Goal: Information Seeking & Learning: Find specific fact

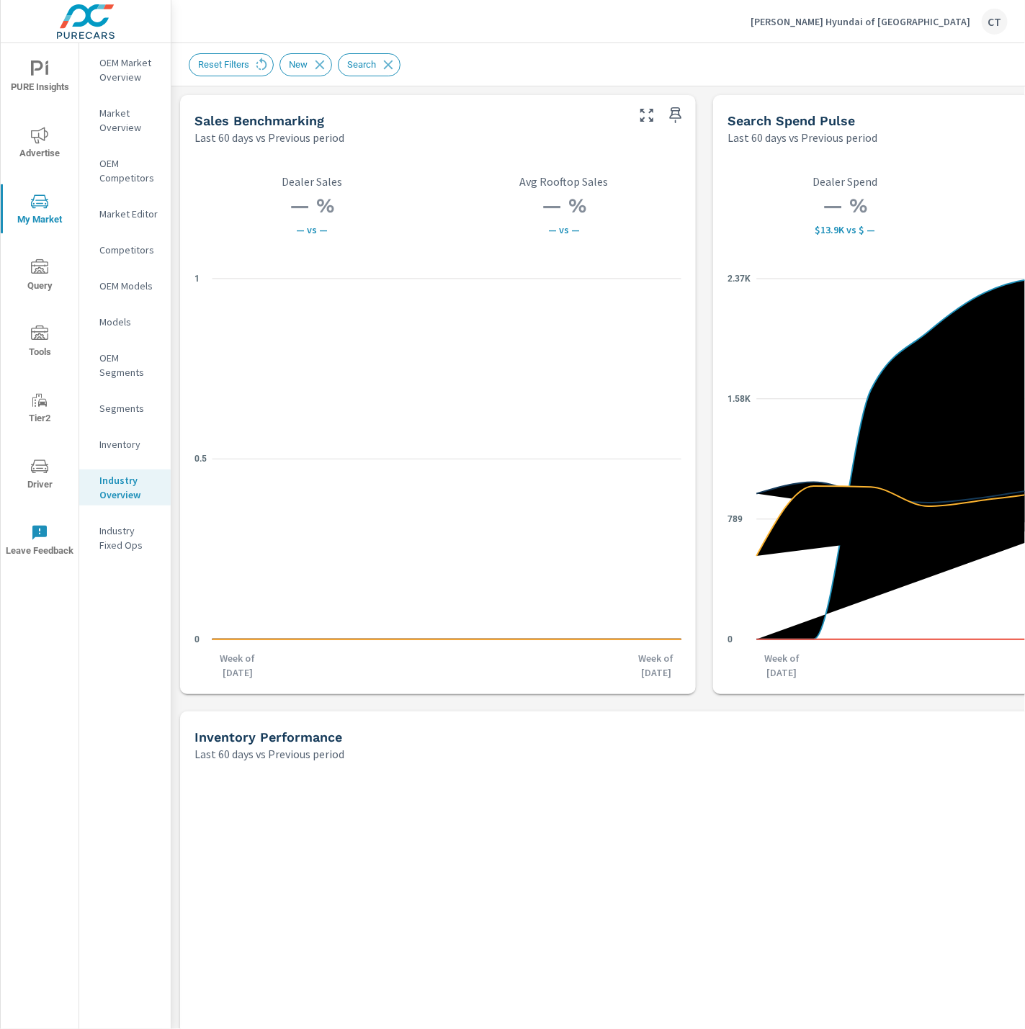
click at [541, 86] on div "Industry Overview Hiley Hyundai of Fort Worth Report date range: Jun 15, 2025 -…" at bounding box center [704, 835] width 1066 height 1584
click at [941, 30] on div "Hiley Hyundai of Fort Worth CT" at bounding box center [878, 22] width 257 height 26
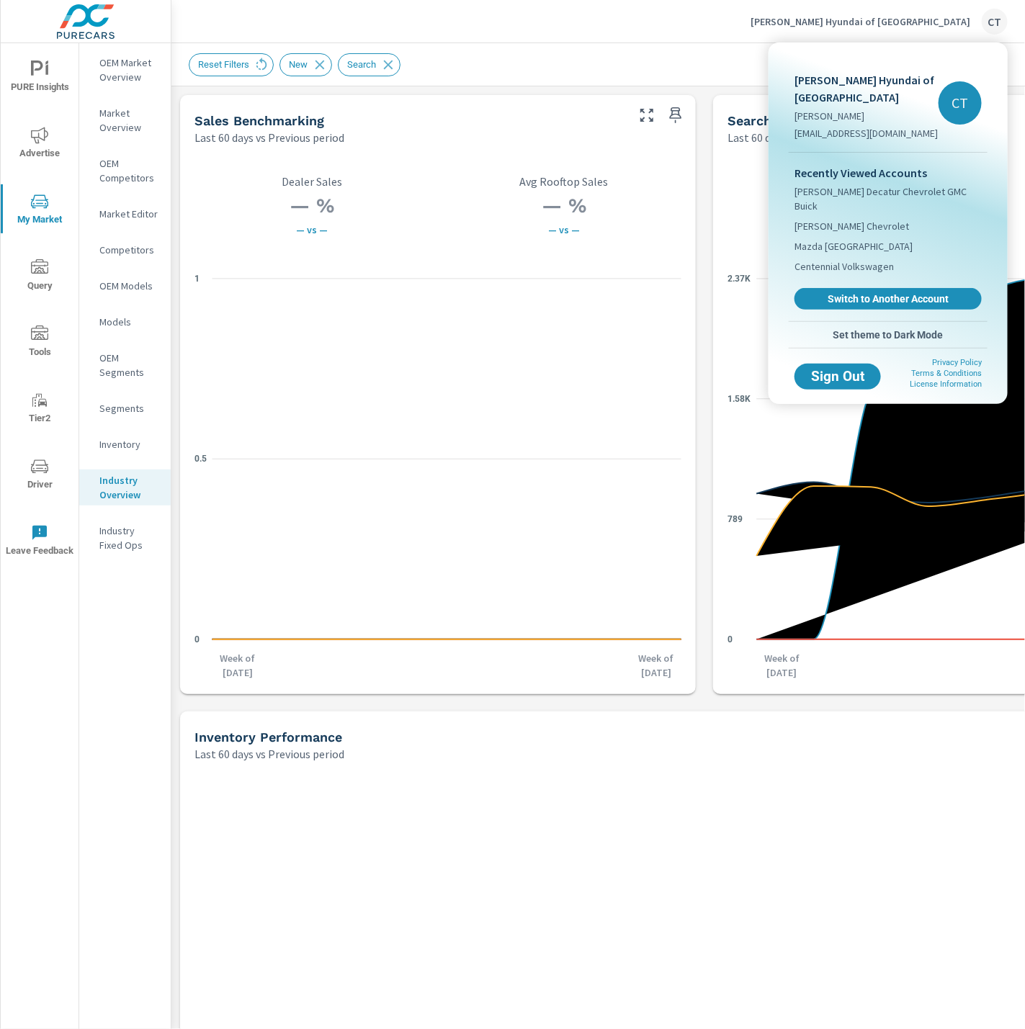
click at [848, 254] on div "Recently Viewed Accounts James Wood Decatur Chevrolet GMC Buick Fertitta Chevro…" at bounding box center [888, 237] width 199 height 169
click at [847, 292] on span "Switch to Another Account" at bounding box center [887, 298] width 171 height 13
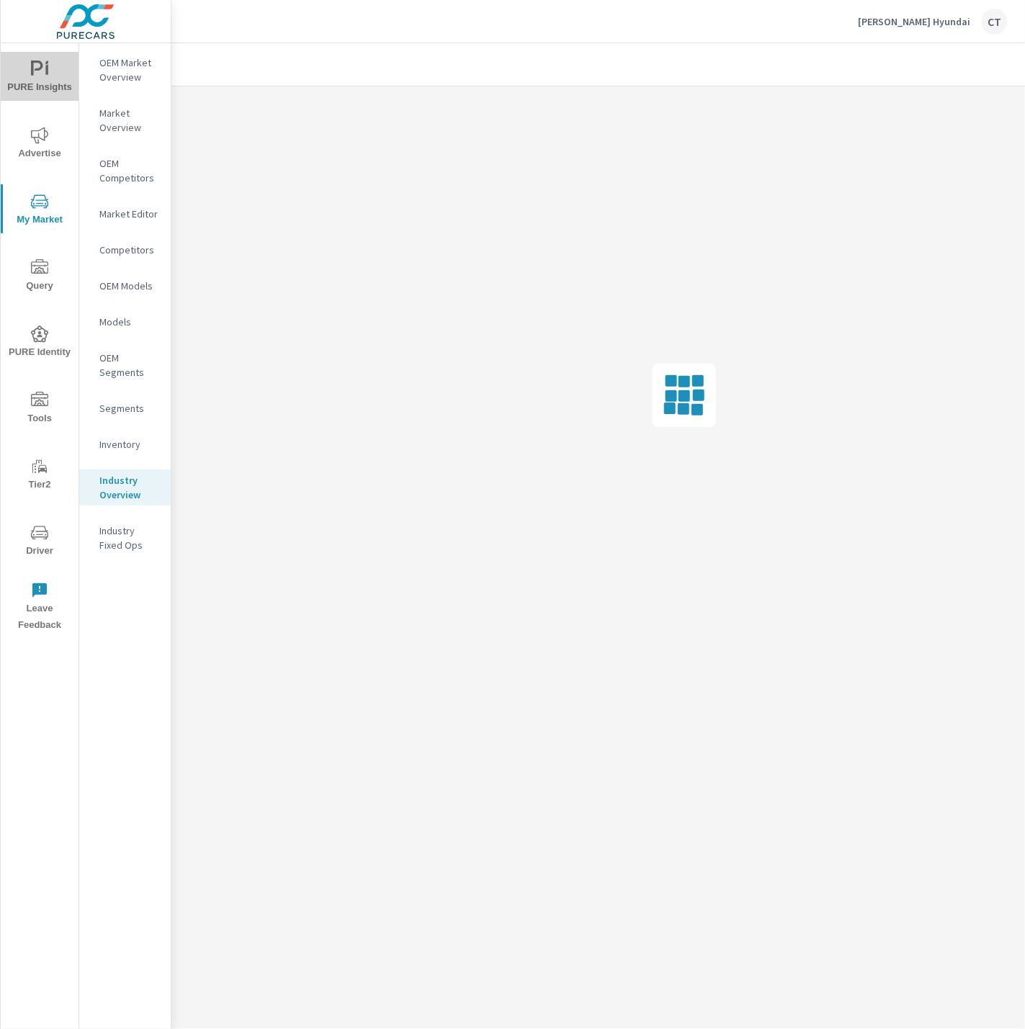
click at [52, 81] on span "PURE Insights" at bounding box center [39, 77] width 69 height 35
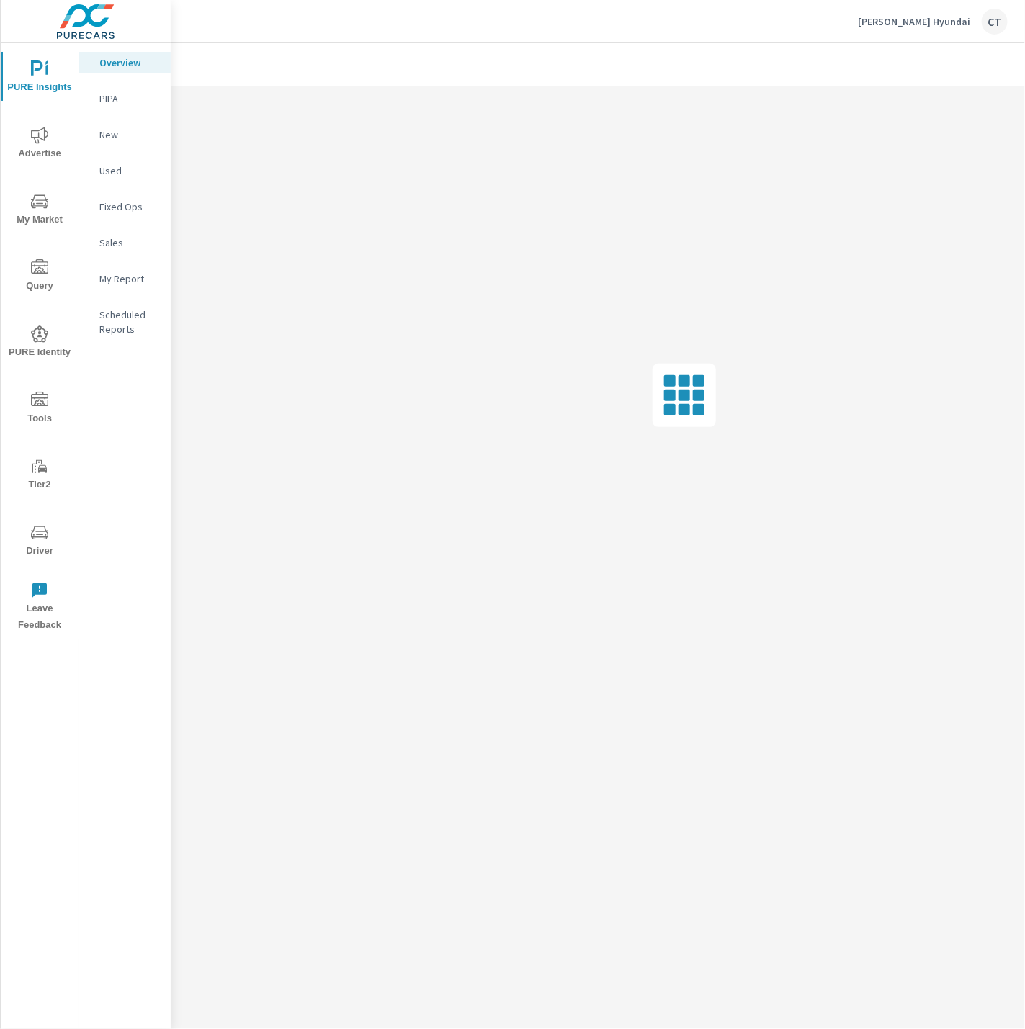
click at [13, 107] on div "PURE Insights Advertise My Market Query PURE Identity Tools Tier2 Driver Leave …" at bounding box center [40, 341] width 78 height 596
click at [38, 130] on icon "nav menu" at bounding box center [39, 135] width 17 height 17
drag, startPoint x: 113, startPoint y: 534, endPoint x: 117, endPoint y: 511, distance: 23.3
click at [112, 533] on nav "Overall Search PMAX Display Social Video Local PureCars TV Fixed Ops Website An…" at bounding box center [124, 298] width 91 height 511
click at [123, 516] on p "Conversions" at bounding box center [129, 523] width 60 height 14
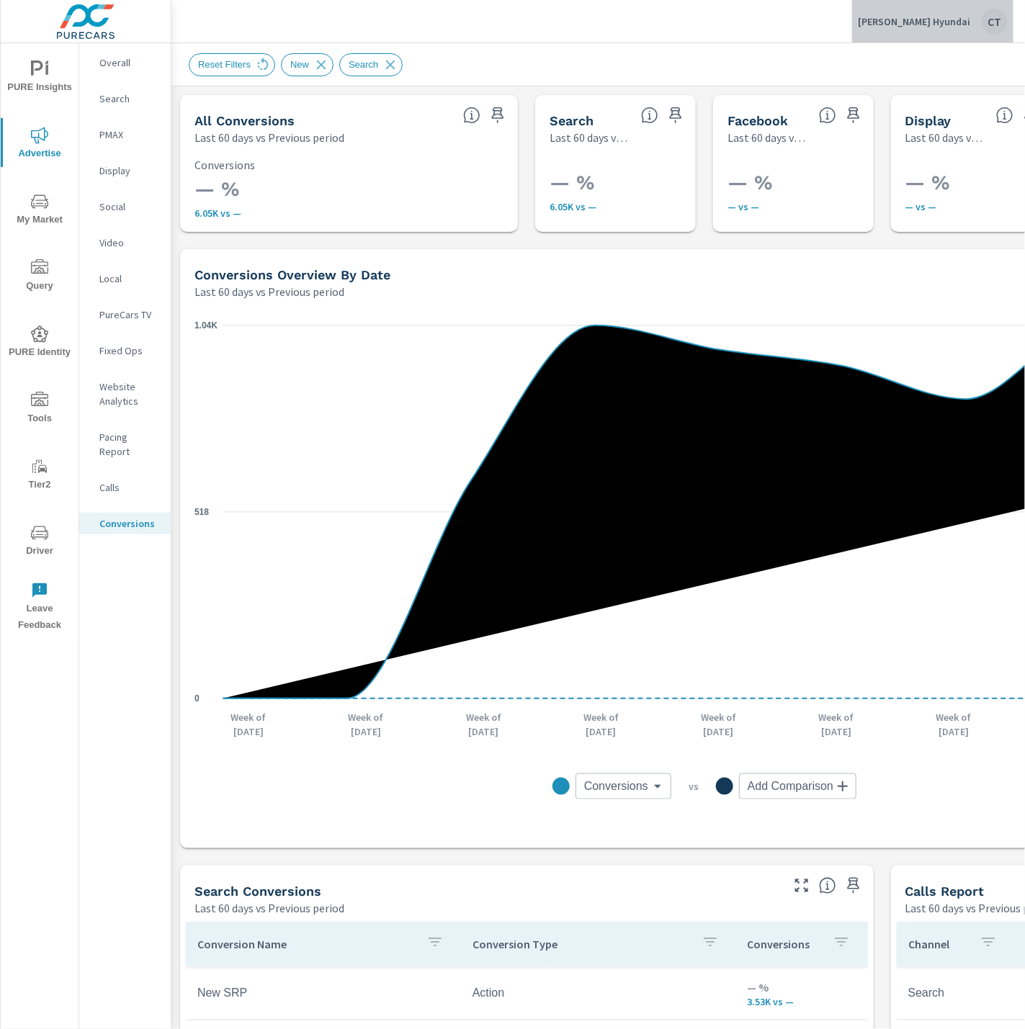
click at [1000, 39] on button "Swope Hyundai CT" at bounding box center [932, 21] width 161 height 42
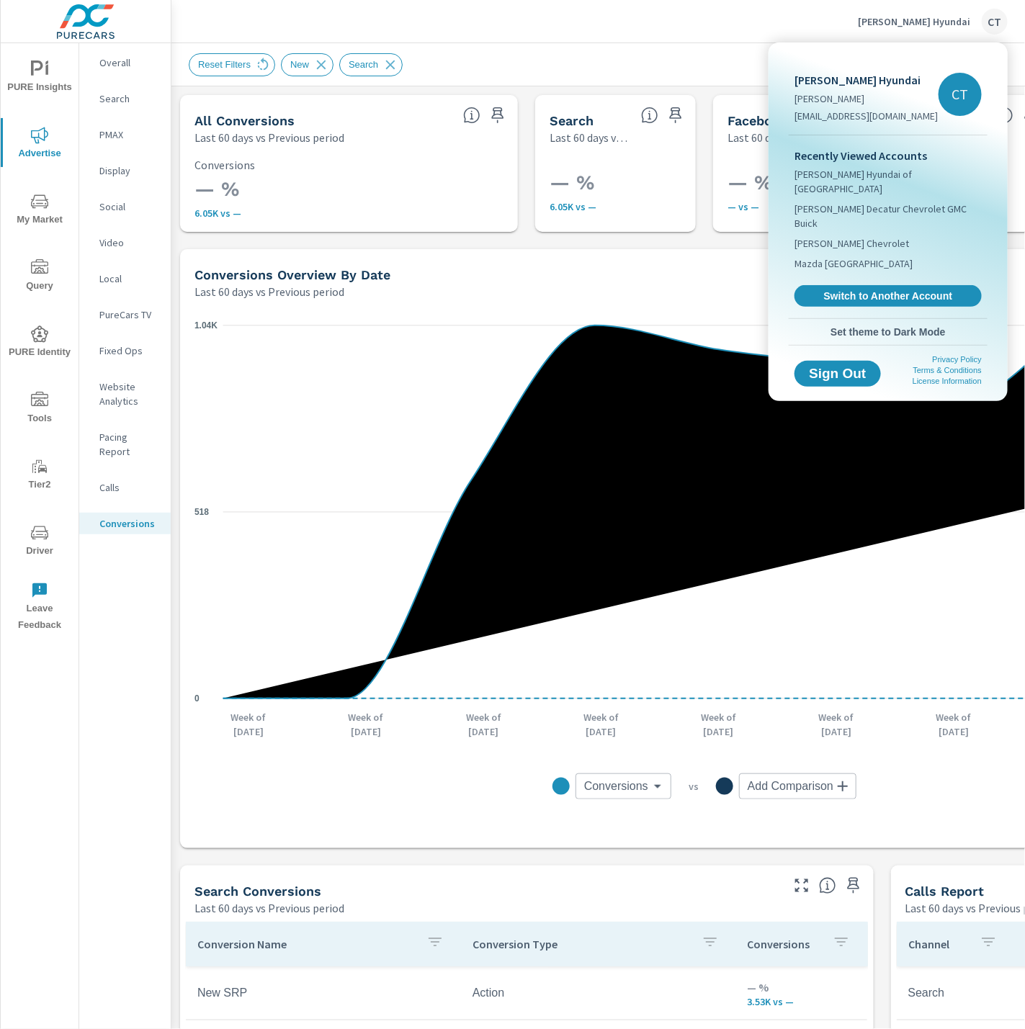
click at [713, 97] on div at bounding box center [512, 514] width 1025 height 1029
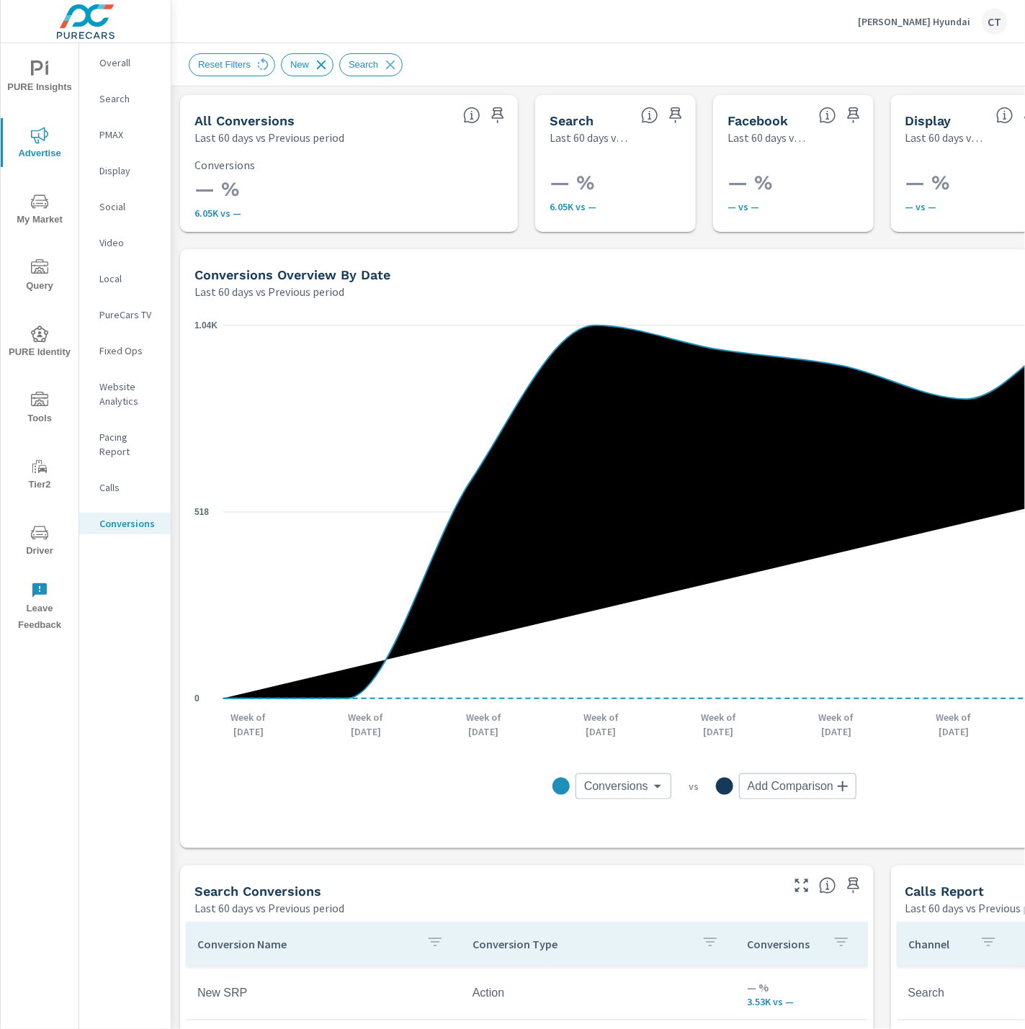
click at [326, 60] on icon at bounding box center [321, 64] width 9 height 9
click at [486, 40] on div "Swope Hyundai CT" at bounding box center [598, 21] width 819 height 42
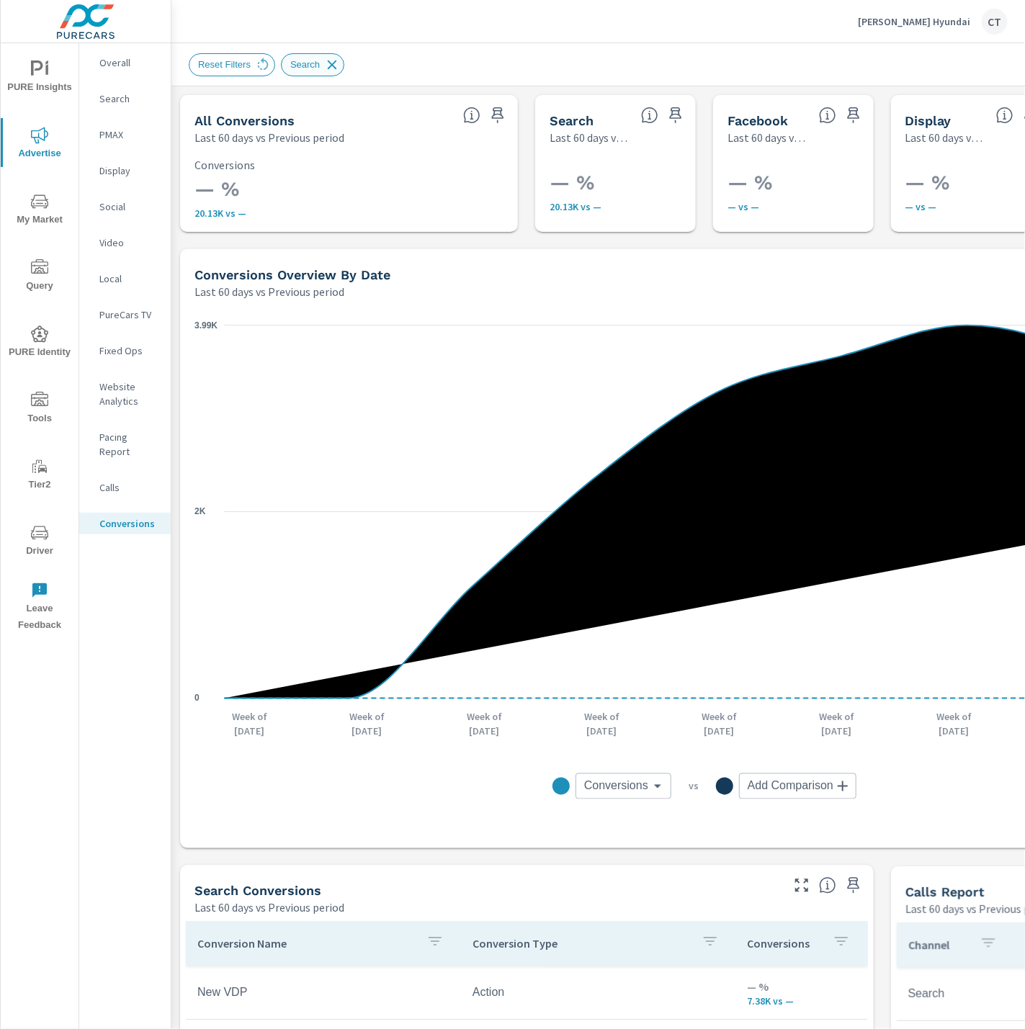
click at [336, 60] on icon at bounding box center [332, 65] width 16 height 16
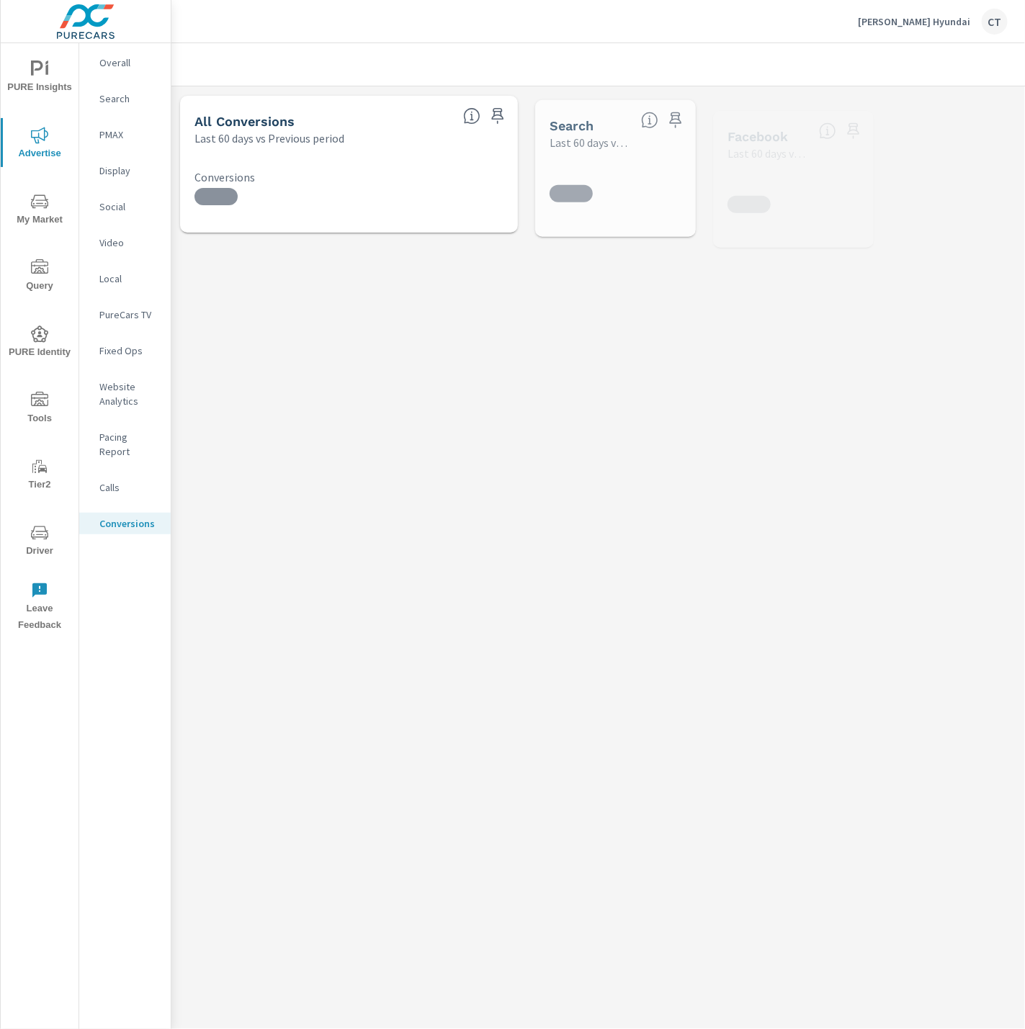
click at [620, 48] on div at bounding box center [704, 64] width 1031 height 42
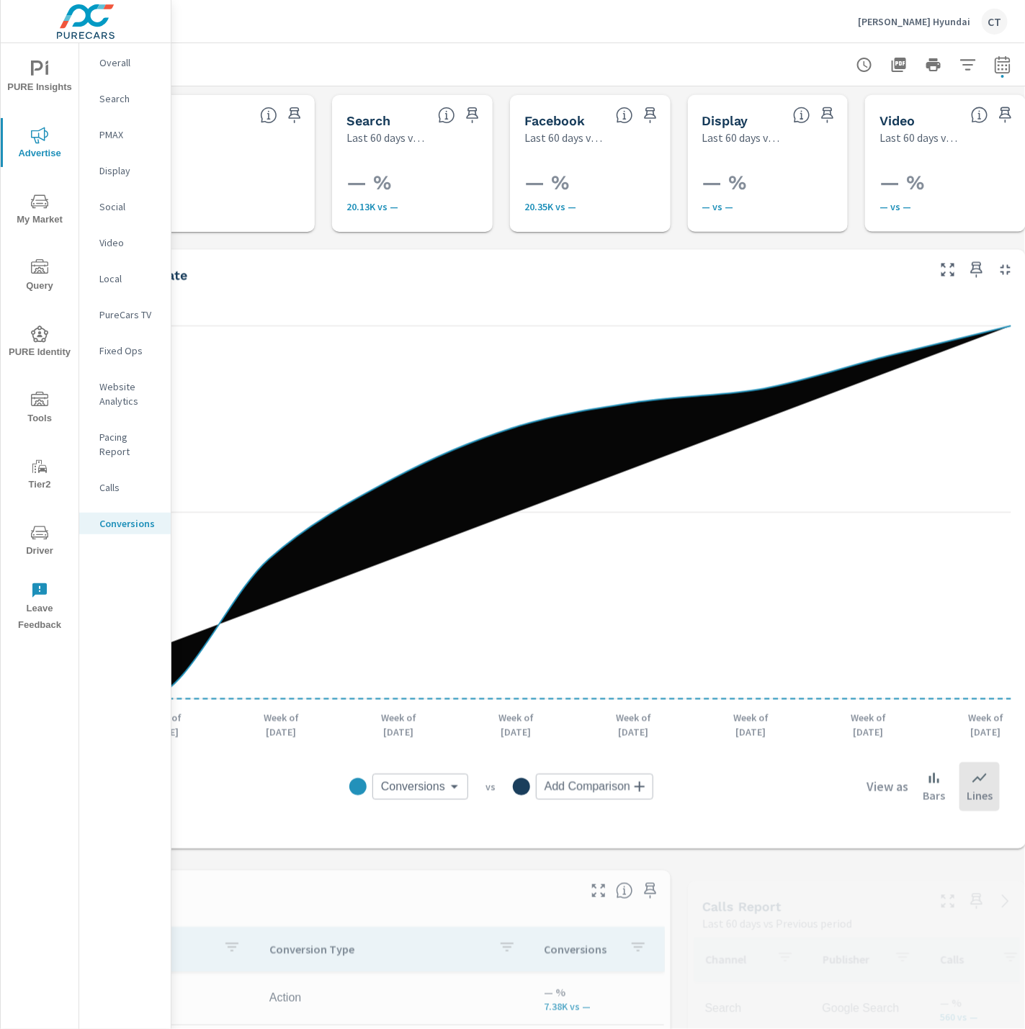
scroll to position [0, 228]
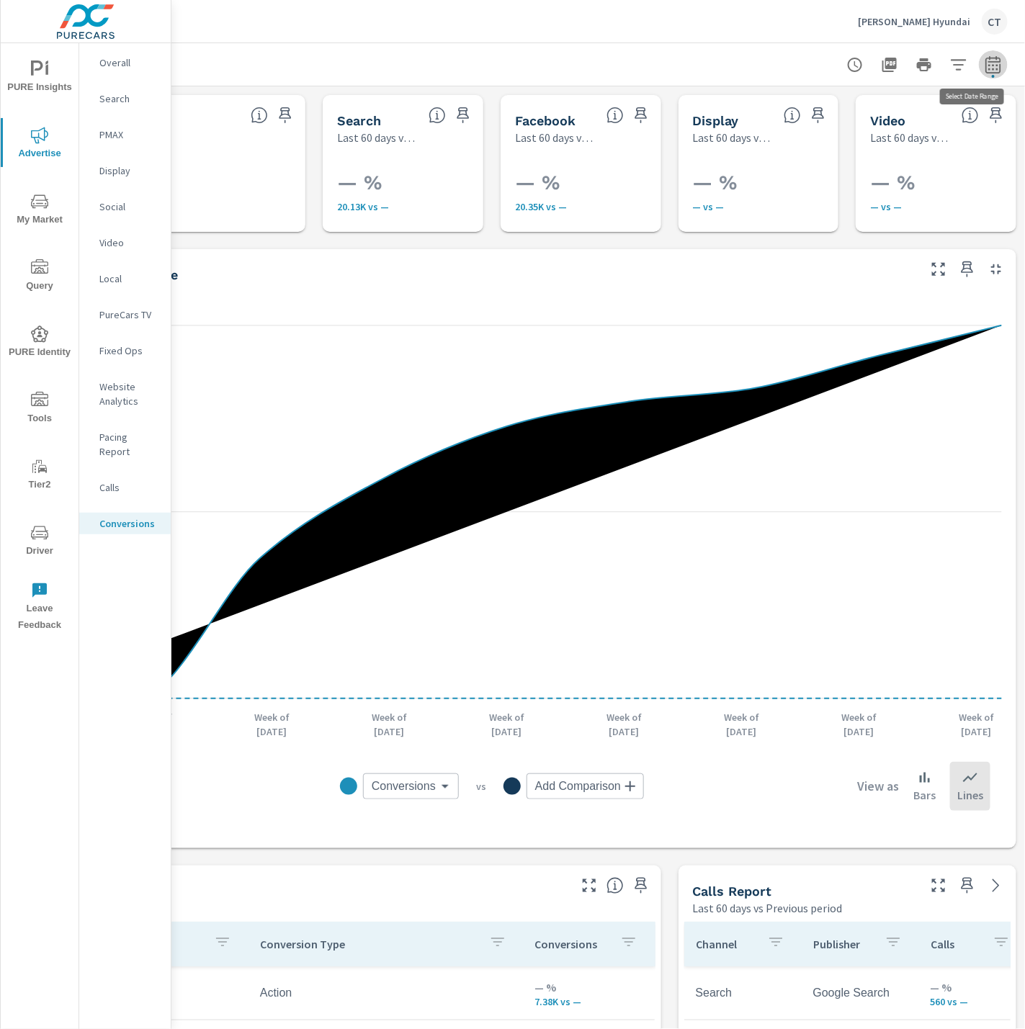
click at [979, 69] on button "button" at bounding box center [993, 64] width 29 height 29
select select "Last 60 days"
select select "Previous period"
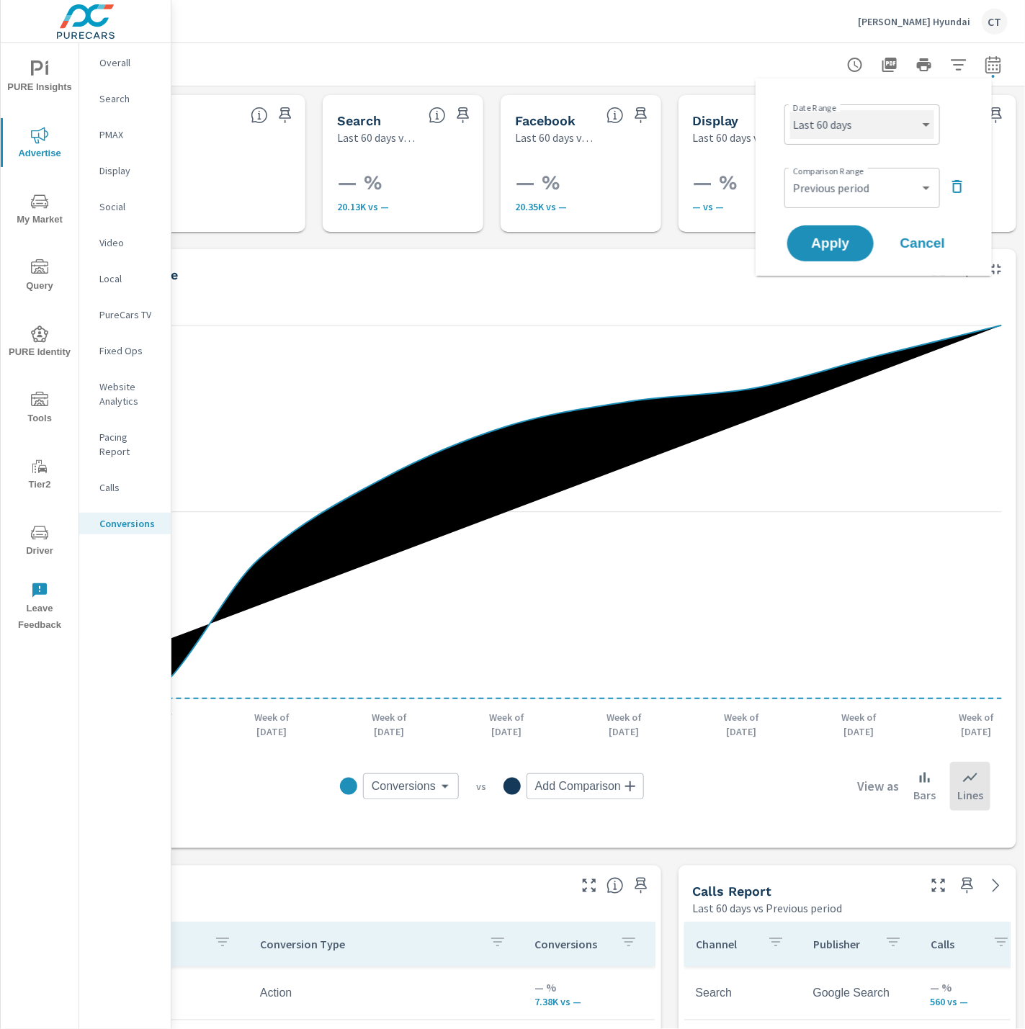
click at [918, 118] on select "Custom Yesterday Last week Last 7 days Last 14 days Last 30 days Last 45 days L…" at bounding box center [862, 124] width 144 height 29
select select "Last month"
click at [953, 181] on icon "button" at bounding box center [957, 186] width 10 height 13
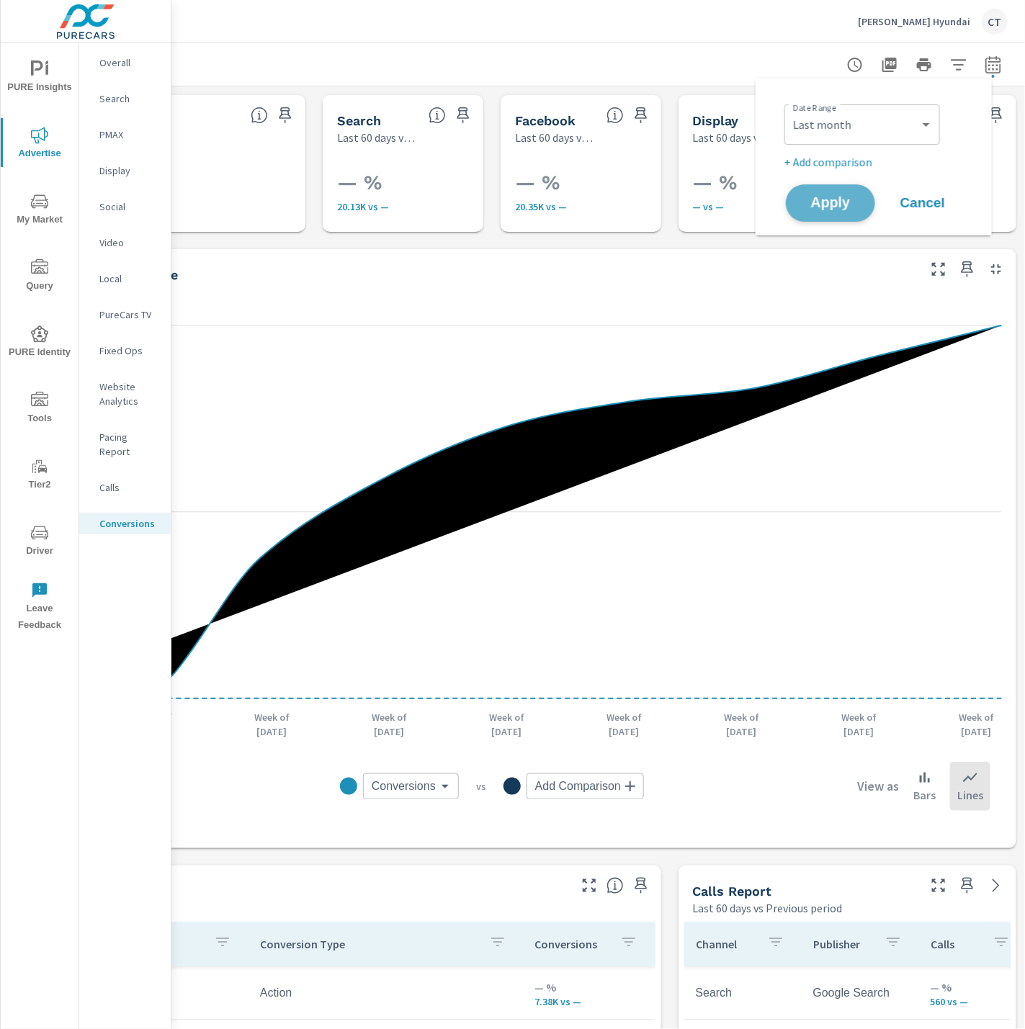
click at [835, 193] on button "Apply" at bounding box center [830, 202] width 89 height 37
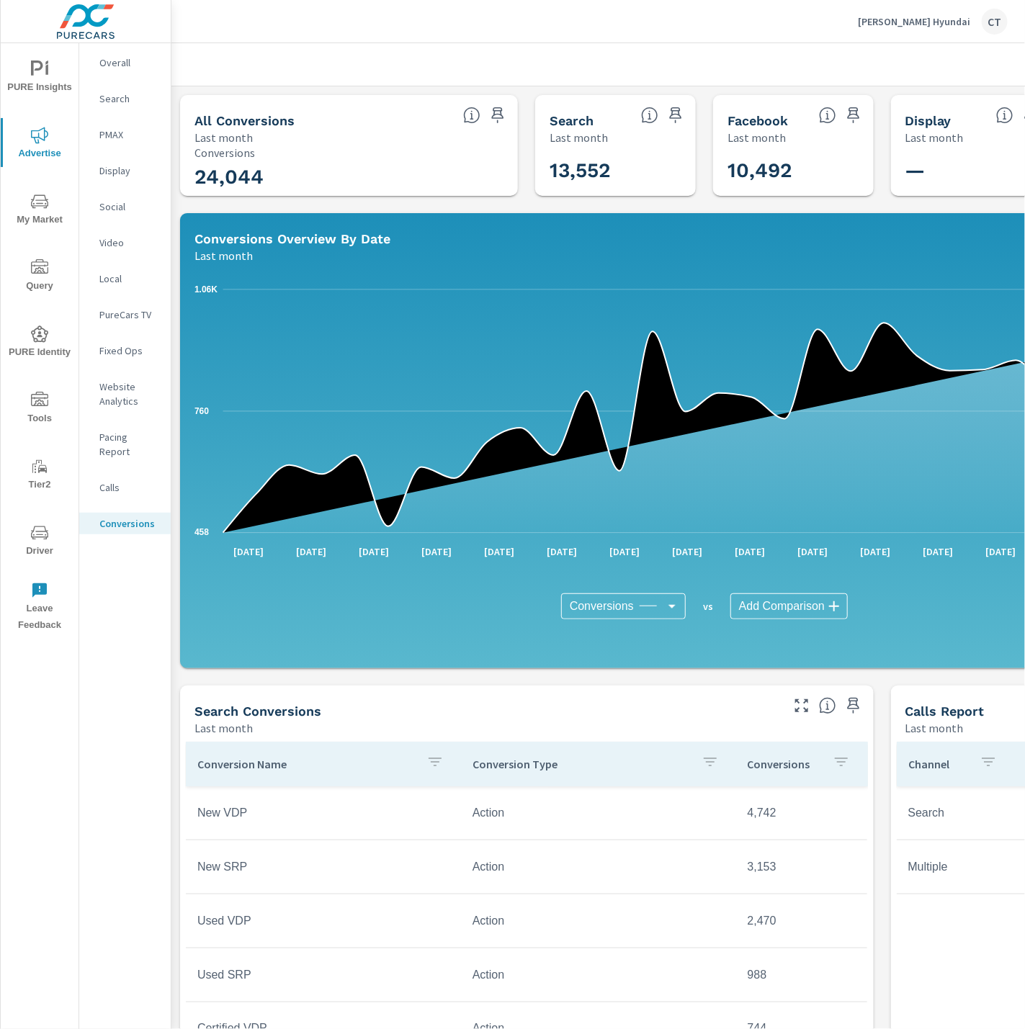
click at [475, 132] on div "All Conversions Last month" at bounding box center [349, 120] width 338 height 50
click at [701, 703] on div "Search Conversions" at bounding box center [486, 711] width 584 height 17
click at [51, 121] on button "Advertise" at bounding box center [40, 142] width 78 height 49
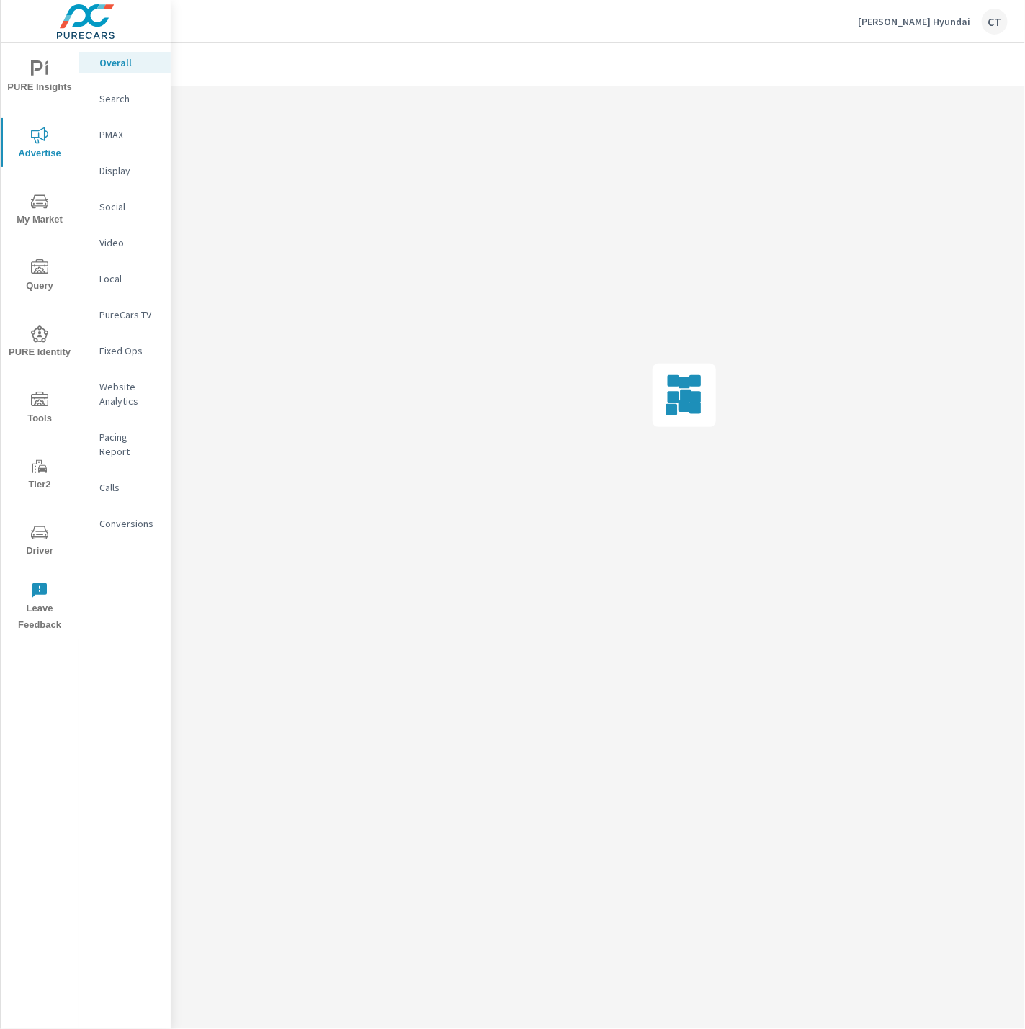
click at [138, 211] on p "Social" at bounding box center [129, 207] width 60 height 14
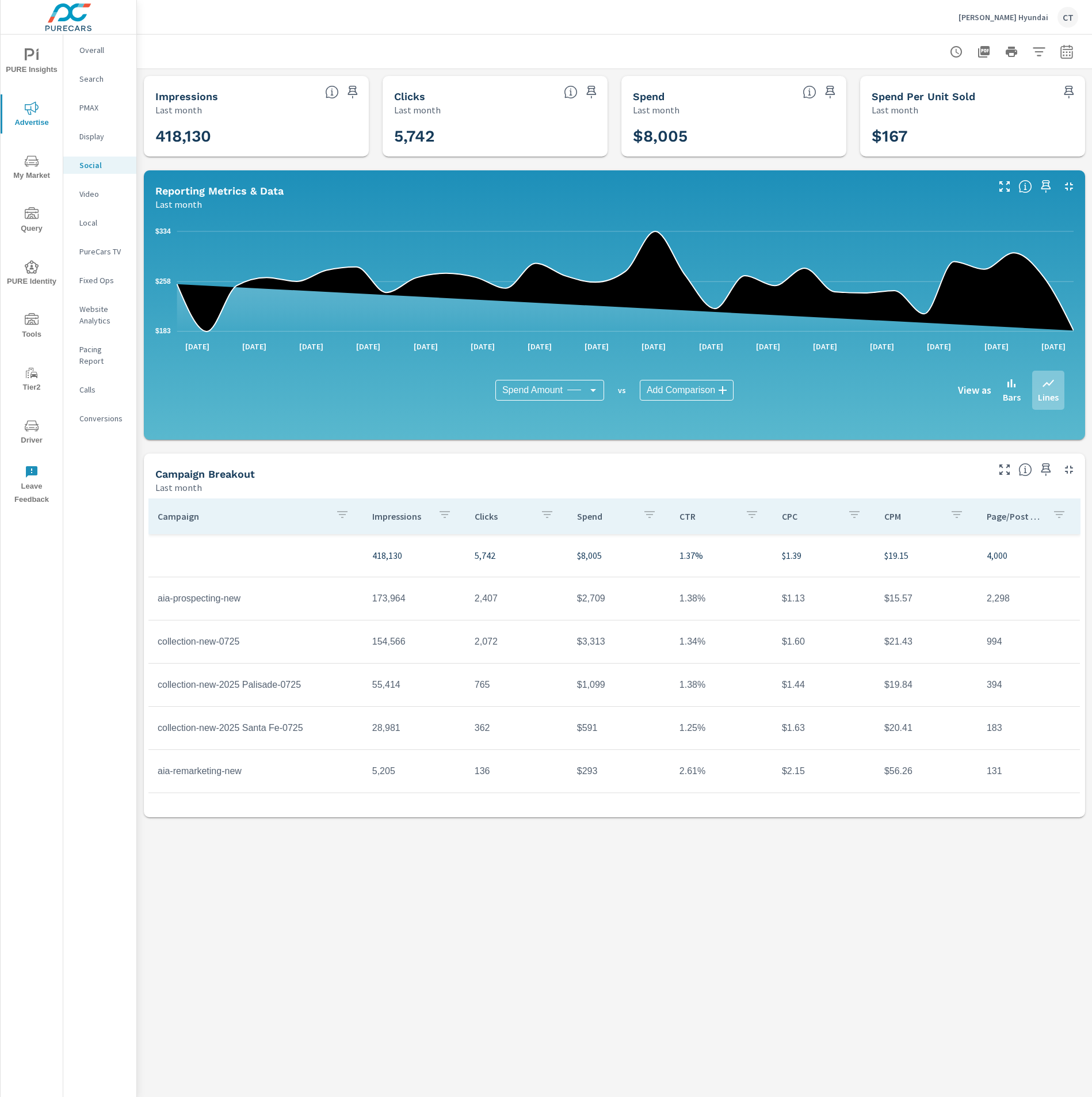
click at [571, 821] on div "Social Performance Swope Hyundai Report date range: Jul 01, 2025 - Jul 31, 2025…" at bounding box center [614, 566] width 955 height 1063
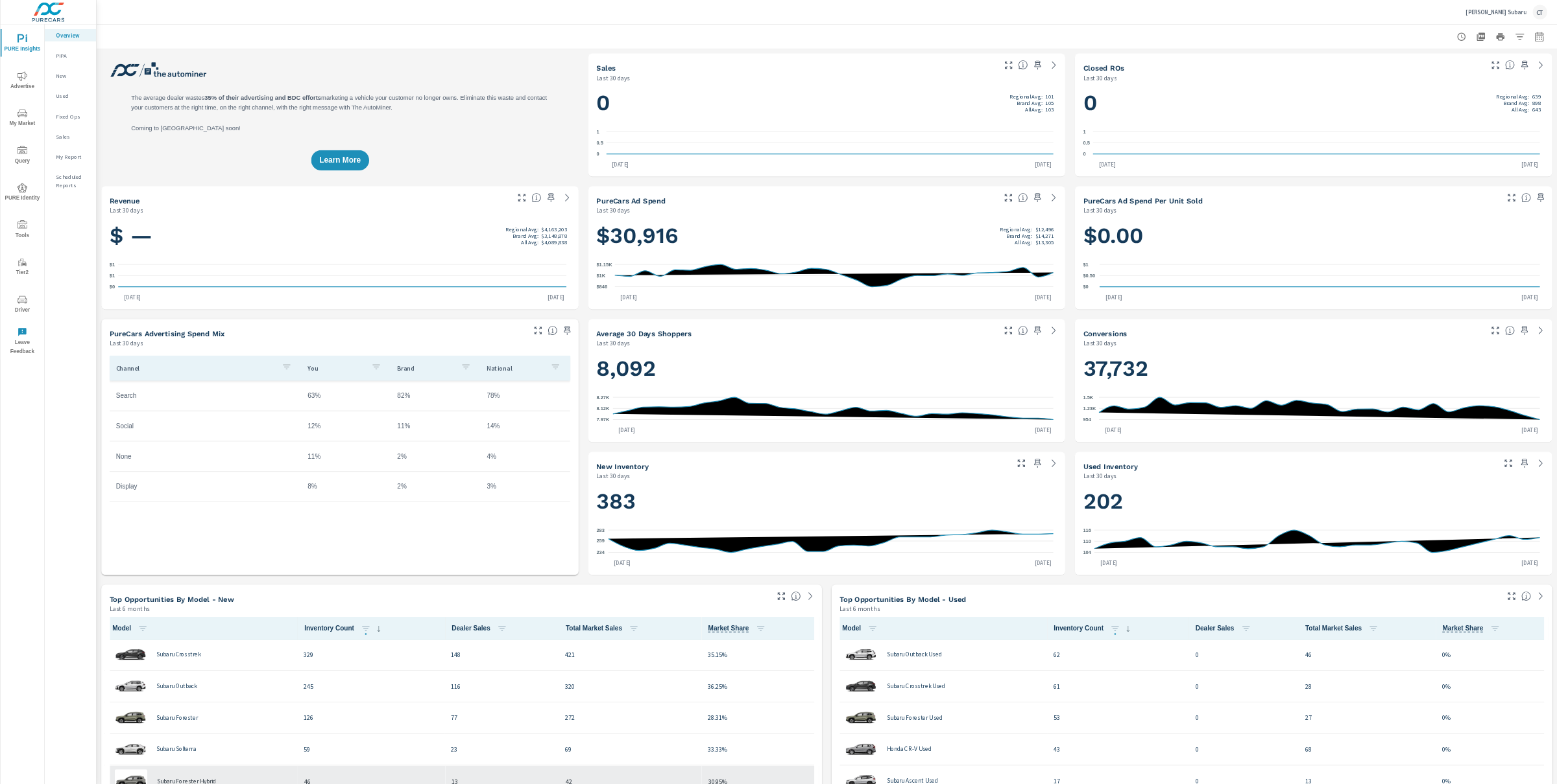
scroll to position [1, 0]
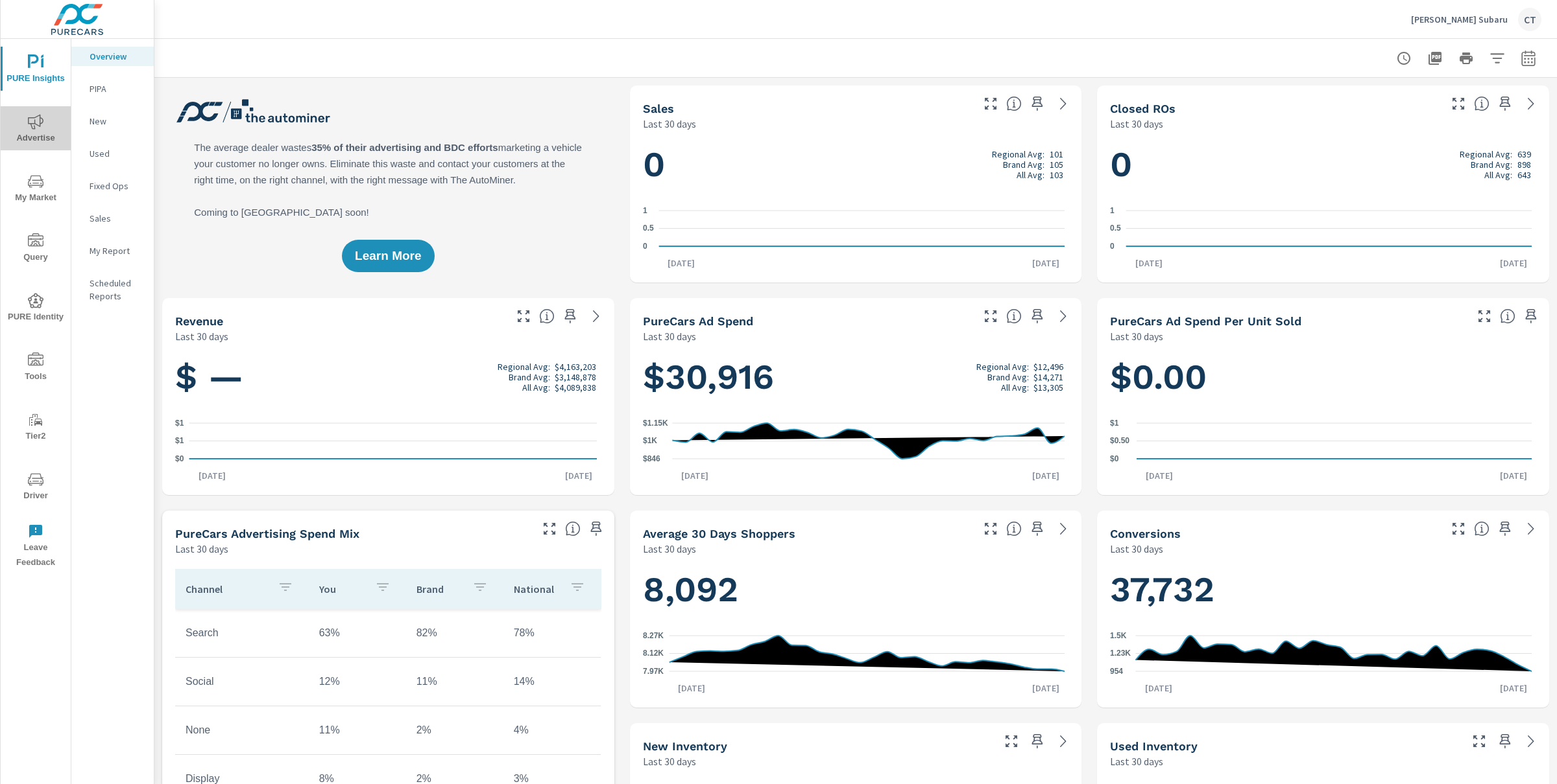
click at [54, 107] on button "Advertise" at bounding box center [36, 128] width 70 height 44
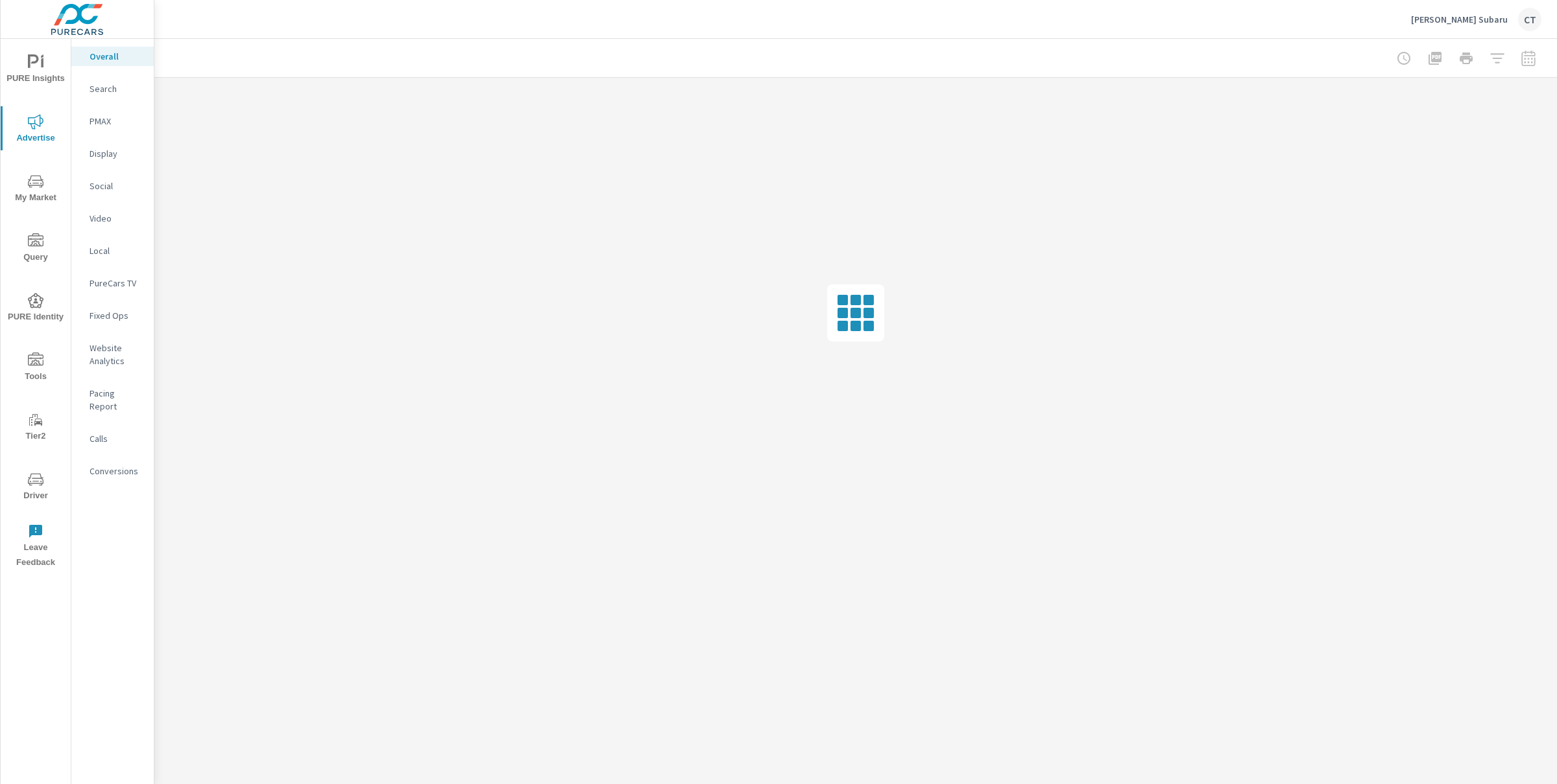
click at [129, 82] on p "Search" at bounding box center [116, 88] width 54 height 13
click at [123, 185] on p "Social" at bounding box center [116, 186] width 54 height 13
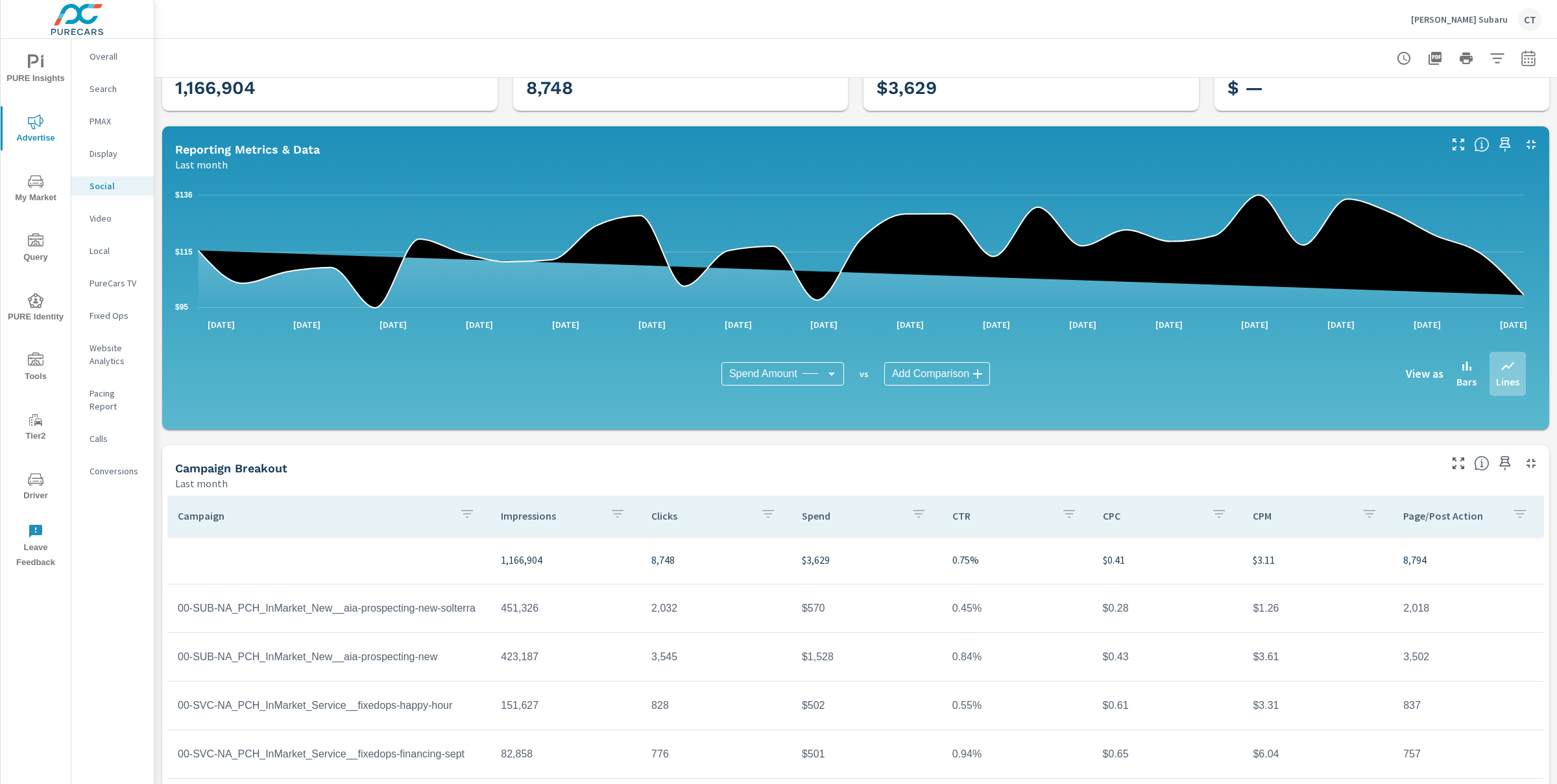
scroll to position [144, 0]
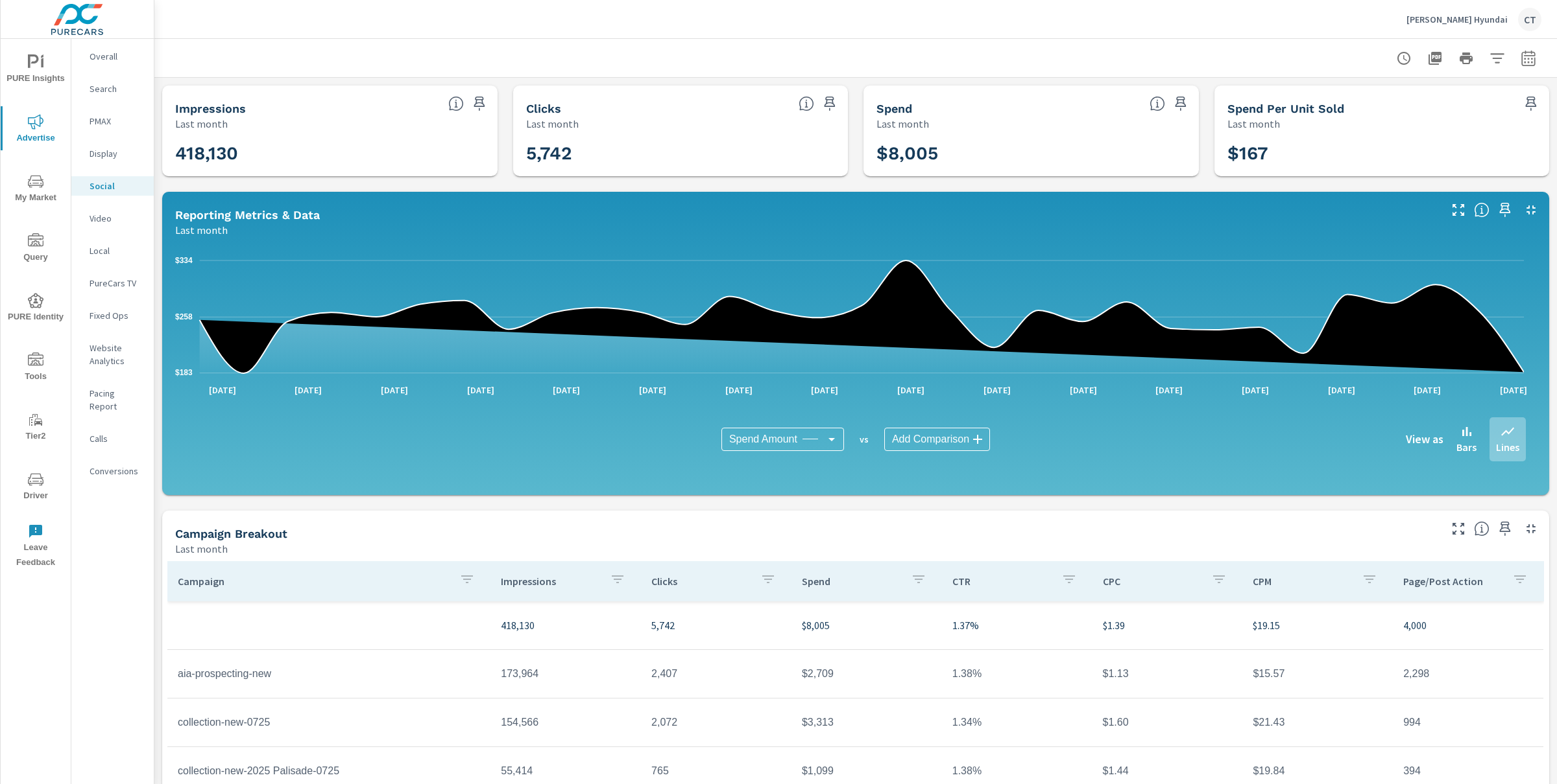
click at [692, 505] on div "Impressions Last month 418,130 Clicks Last month 5,742 Spend Last month $8,005 …" at bounding box center [855, 502] width 1402 height 851
drag, startPoint x: 506, startPoint y: 622, endPoint x: 568, endPoint y: 622, distance: 62.0
click at [568, 622] on td "418,130" at bounding box center [565, 626] width 150 height 36
copy p "418,130"
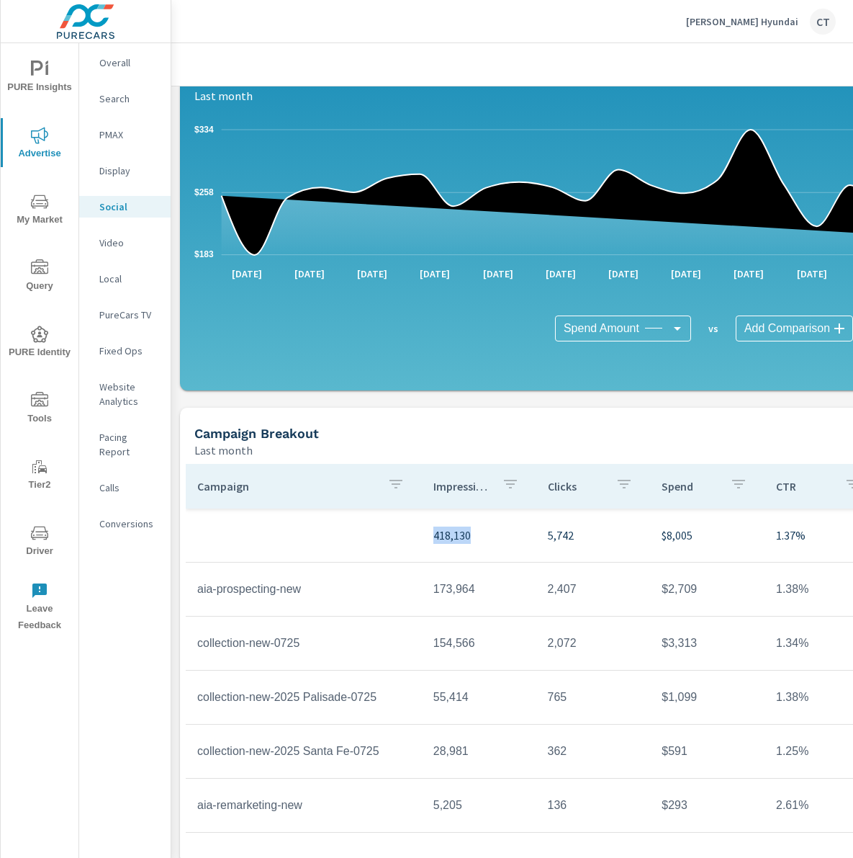
scroll to position [187, 0]
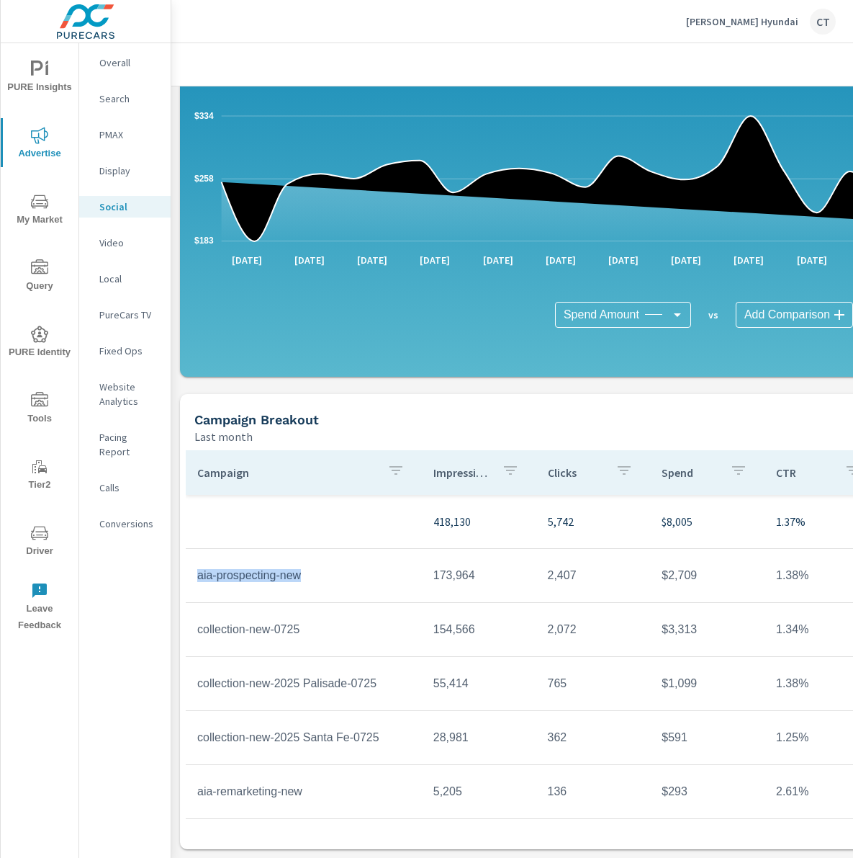
drag, startPoint x: 331, startPoint y: 563, endPoint x: 188, endPoint y: 561, distance: 143.3
click at [188, 561] on td "aia-prospecting-new" at bounding box center [304, 575] width 236 height 36
copy td "aia-prospecting-new"
drag, startPoint x: 321, startPoint y: 618, endPoint x: 194, endPoint y: 616, distance: 126.8
click at [194, 616] on td "collection-new-0725" at bounding box center [304, 629] width 236 height 36
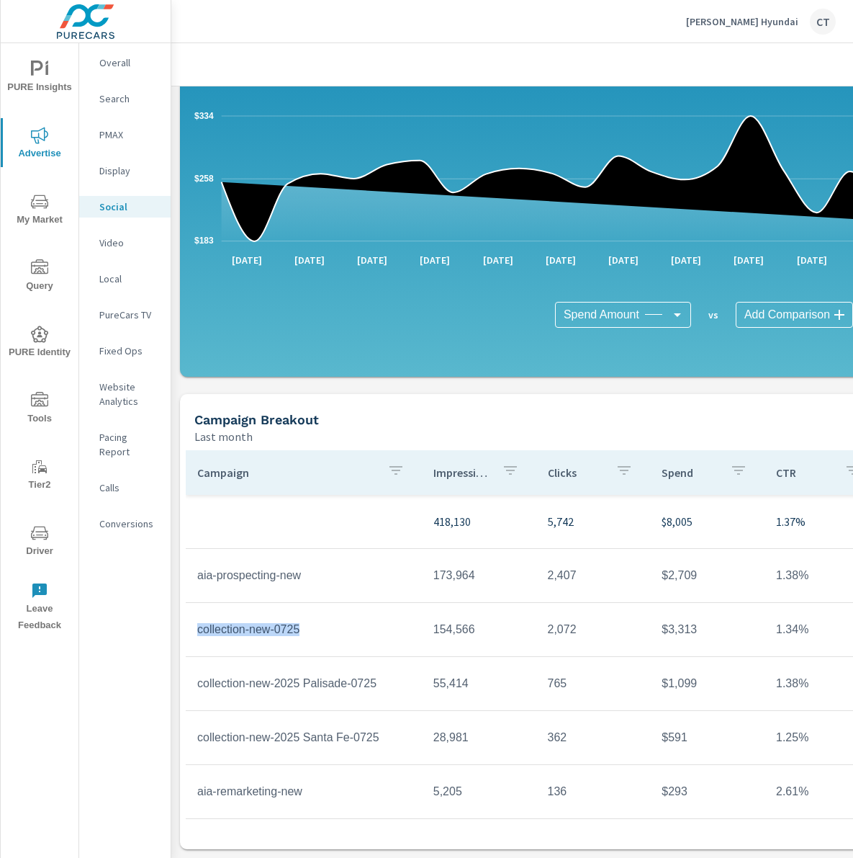
copy td "collection-new-0725"
drag, startPoint x: 375, startPoint y: 663, endPoint x: 383, endPoint y: 666, distance: 8.7
click at [377, 665] on td "collection-new-2025 Palisade-0725" at bounding box center [304, 683] width 236 height 36
drag, startPoint x: 387, startPoint y: 669, endPoint x: 189, endPoint y: 672, distance: 198.1
click at [189, 672] on td "collection-new-2025 Palisade-0725" at bounding box center [304, 683] width 236 height 36
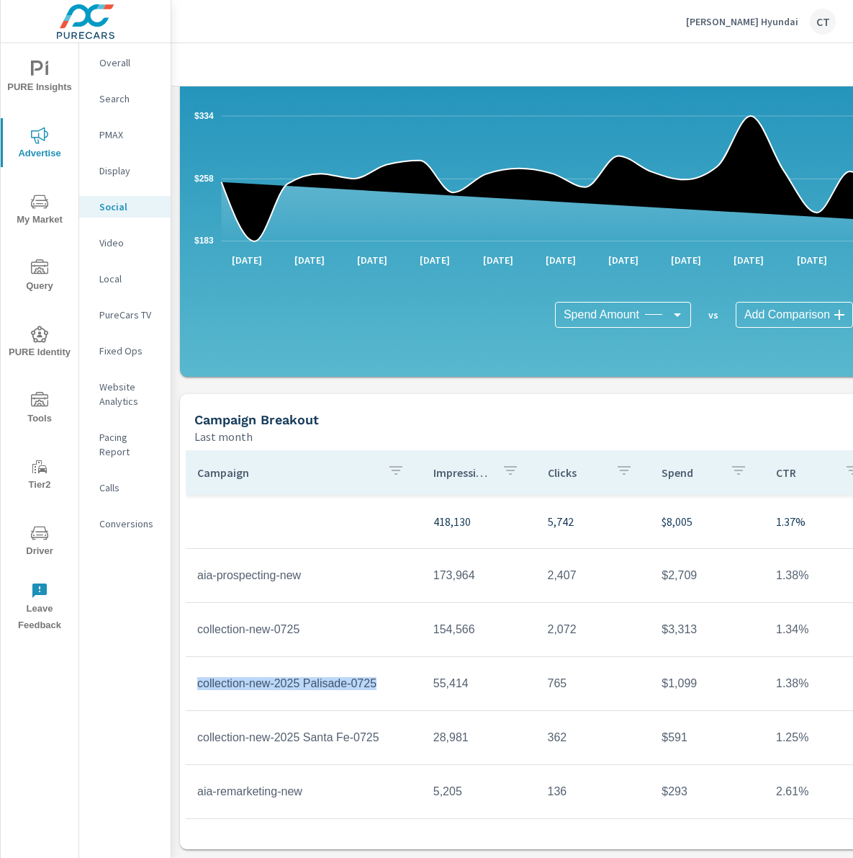
copy td "collection-new-2025 Palisade-0725"
drag, startPoint x: 390, startPoint y: 726, endPoint x: 198, endPoint y: 727, distance: 191.6
click at [198, 727] on td "collection-new-2025 Santa Fe-0725" at bounding box center [304, 738] width 236 height 36
copy td "collection-new-2025 Santa Fe-0725"
drag, startPoint x: 290, startPoint y: 781, endPoint x: 191, endPoint y: 774, distance: 98.9
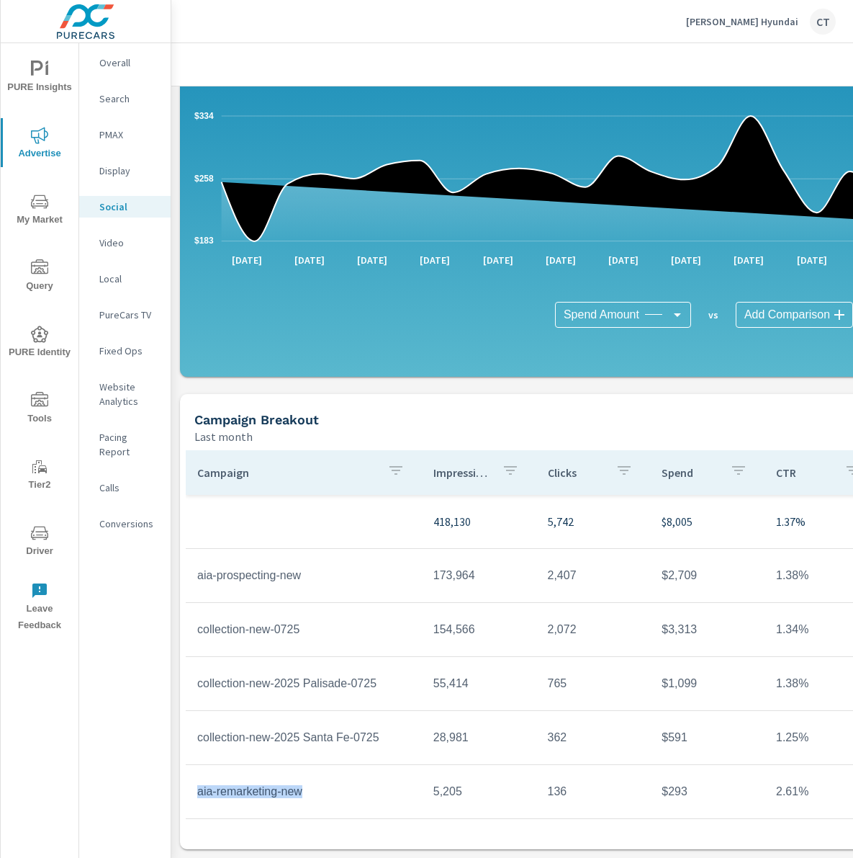
click at [191, 774] on td "aia-remarketing-new" at bounding box center [304, 792] width 236 height 36
copy td "aia-remarketing-new"
drag, startPoint x: 437, startPoint y: 562, endPoint x: 488, endPoint y: 563, distance: 50.4
click at [488, 563] on td "173,964" at bounding box center [479, 575] width 115 height 36
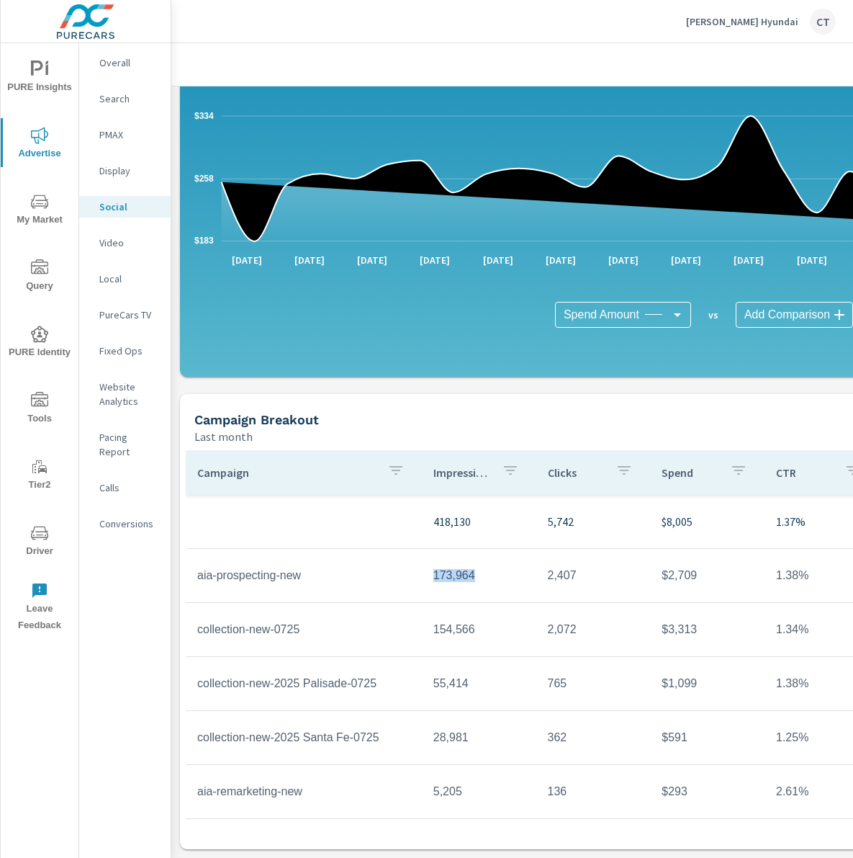
drag, startPoint x: 490, startPoint y: 563, endPoint x: 413, endPoint y: 566, distance: 77.8
click at [413, 566] on tr "aia-prospecting-new 173,964 2,407 $2,709 1.38% $1.13 $15.57 2,298" at bounding box center [704, 576] width 1036 height 54
copy tr "173,964"
drag, startPoint x: 427, startPoint y: 620, endPoint x: 498, endPoint y: 613, distance: 71.7
click at [498, 613] on tr "collection-new-0725 154,566 2,072 $3,313 1.34% $1.60 $21.43 994" at bounding box center [704, 630] width 1036 height 54
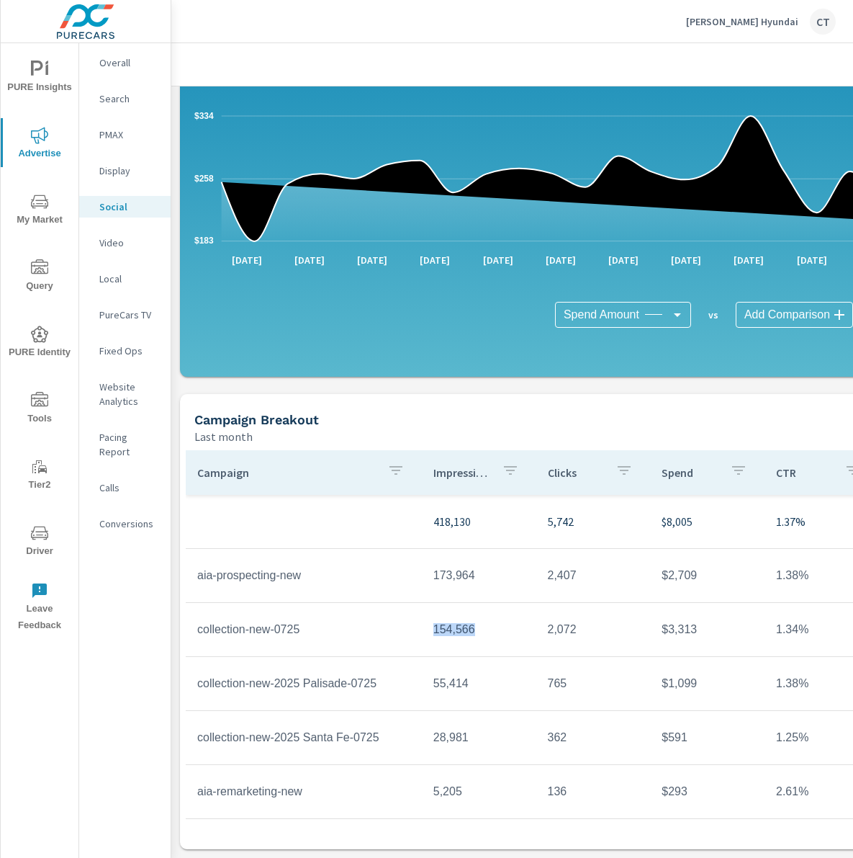
copy tr "154,566"
click at [428, 675] on td "55,414" at bounding box center [479, 683] width 115 height 36
drag, startPoint x: 453, startPoint y: 672, endPoint x: 488, endPoint y: 674, distance: 35.4
click at [488, 674] on td "55,414" at bounding box center [479, 683] width 115 height 36
copy td "55,414"
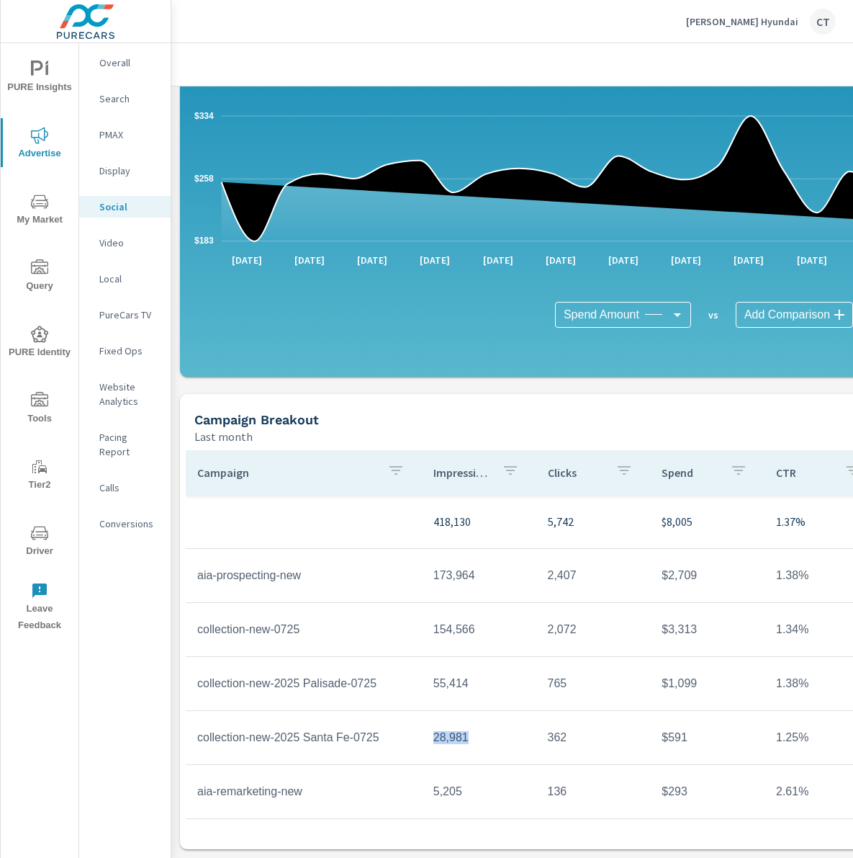
drag, startPoint x: 475, startPoint y: 730, endPoint x: 403, endPoint y: 723, distance: 72.4
click at [403, 723] on tr "collection-new-2025 Santa Fe-0725 28,981 362 $591 1.25% $1.63 $20.41 183" at bounding box center [704, 738] width 1036 height 54
copy tr "28,981"
drag, startPoint x: 487, startPoint y: 769, endPoint x: 474, endPoint y: 777, distance: 15.2
click at [486, 774] on td "5,205" at bounding box center [479, 792] width 115 height 36
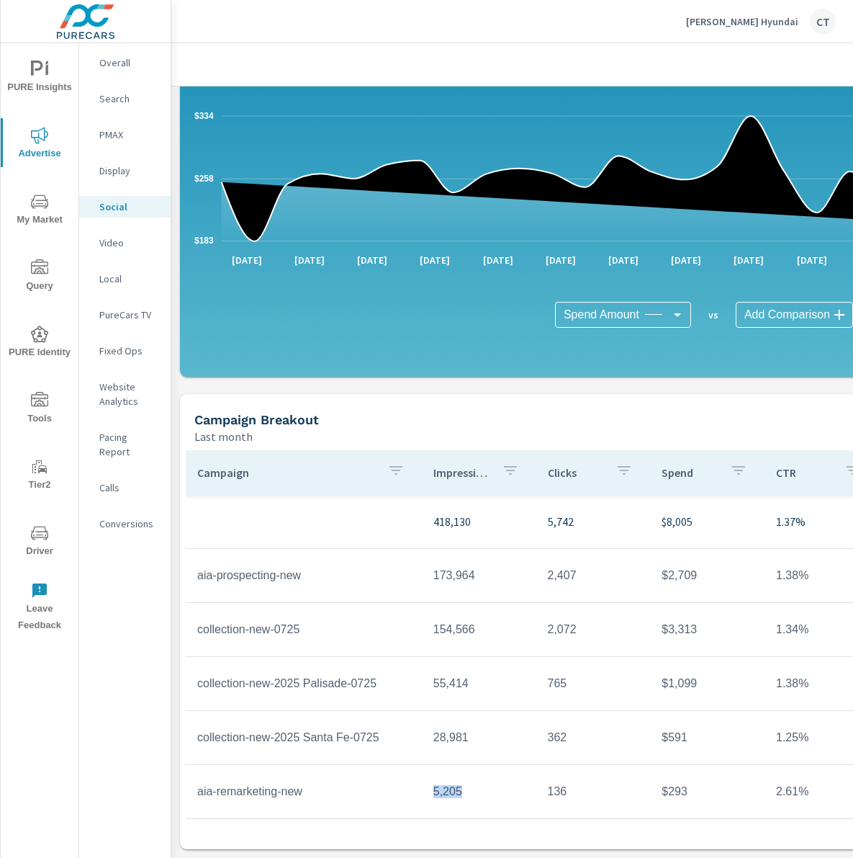
drag, startPoint x: 469, startPoint y: 783, endPoint x: 418, endPoint y: 782, distance: 51.1
click at [418, 782] on tr "aia-remarketing-new 5,205 136 $293 2.61% $2.15 $56.26 131" at bounding box center [704, 792] width 1036 height 54
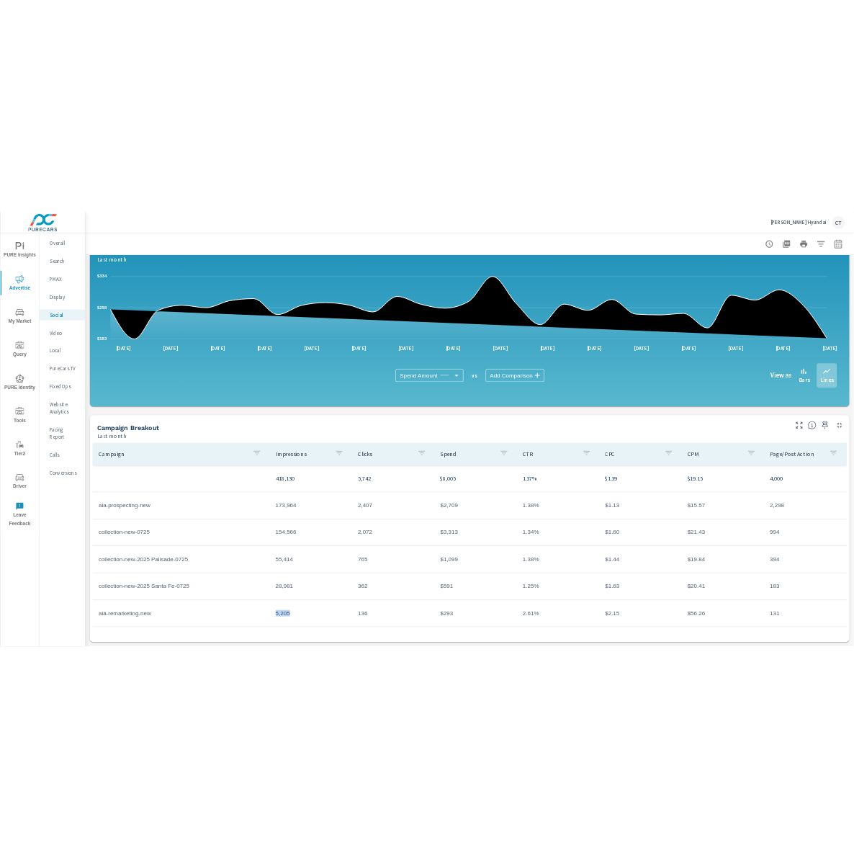
scroll to position [160, 0]
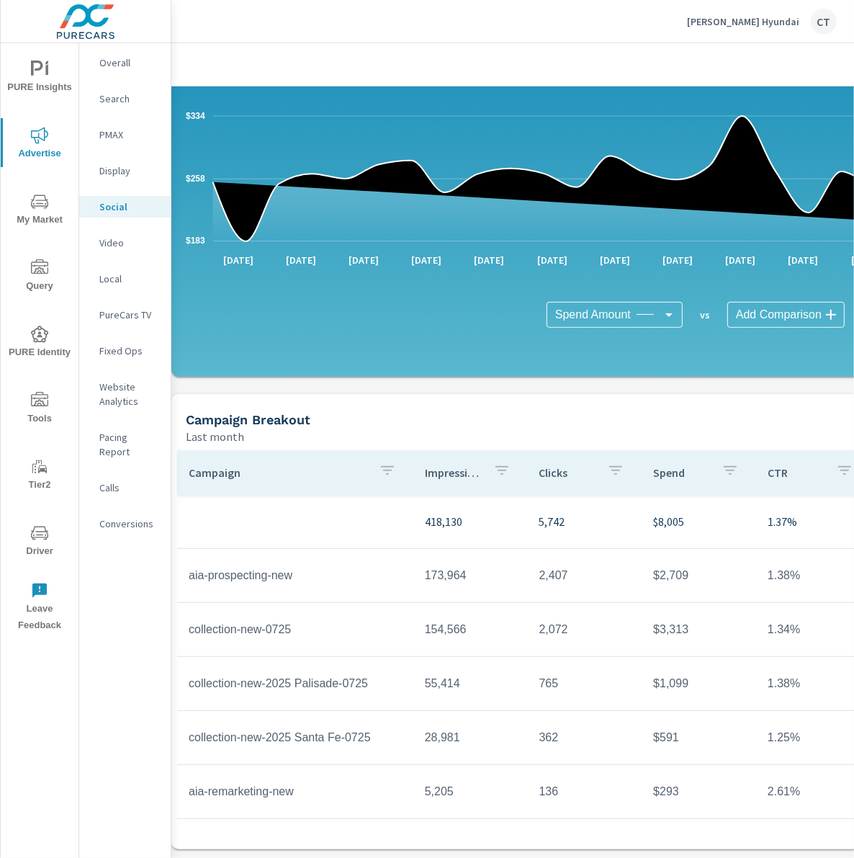
scroll to position [187, 0]
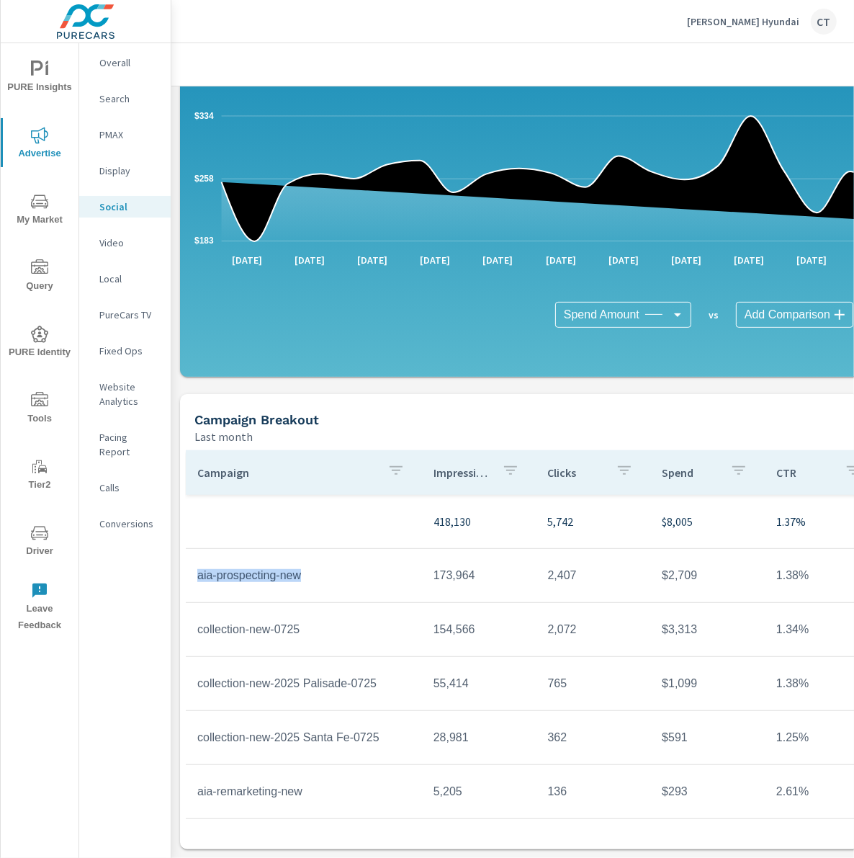
drag, startPoint x: 282, startPoint y: 565, endPoint x: 191, endPoint y: 568, distance: 91.5
click at [191, 568] on td "aia-prospecting-new" at bounding box center [304, 575] width 236 height 36
copy td "aia-prospecting-new"
drag, startPoint x: 351, startPoint y: 611, endPoint x: 197, endPoint y: 617, distance: 155.0
click at [197, 617] on td "collection-new-0725" at bounding box center [304, 629] width 236 height 36
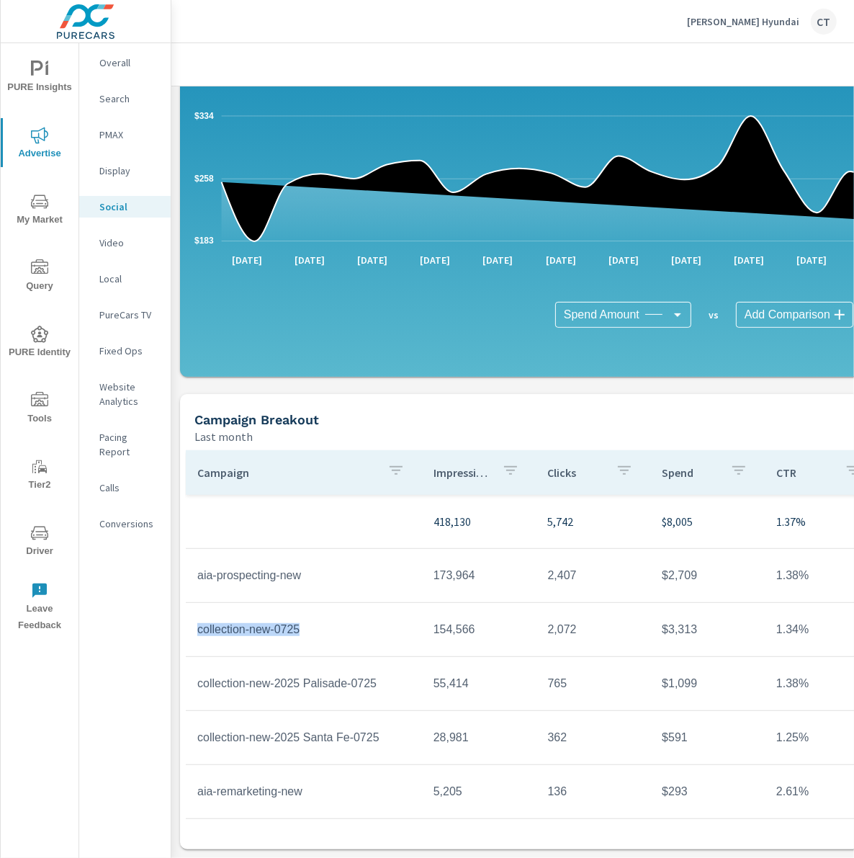
copy td "collection-new-0725"
drag, startPoint x: 389, startPoint y: 670, endPoint x: 201, endPoint y: 672, distance: 188.0
click at [201, 672] on td "collection-new-2025 Palisade-0725" at bounding box center [304, 683] width 236 height 36
click at [194, 671] on td "collection-new-2025 Palisade-0725" at bounding box center [304, 683] width 236 height 36
drag, startPoint x: 192, startPoint y: 670, endPoint x: 415, endPoint y: 673, distance: 223.3
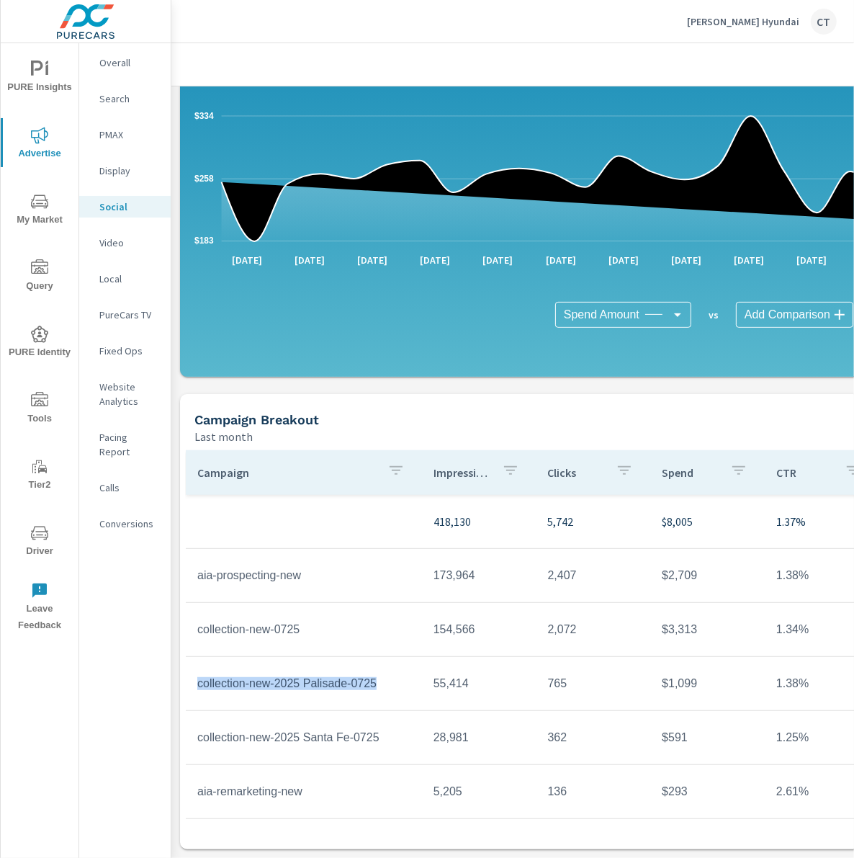
click at [415, 673] on td "collection-new-2025 Palisade-0725" at bounding box center [304, 683] width 236 height 36
copy td "collection-new-2025 Palisade-0725"
drag, startPoint x: 196, startPoint y: 725, endPoint x: 405, endPoint y: 730, distance: 208.9
click at [405, 730] on td "collection-new-2025 Santa Fe-0725" at bounding box center [304, 738] width 236 height 36
copy td "collection-new-2025 Santa Fe-0725"
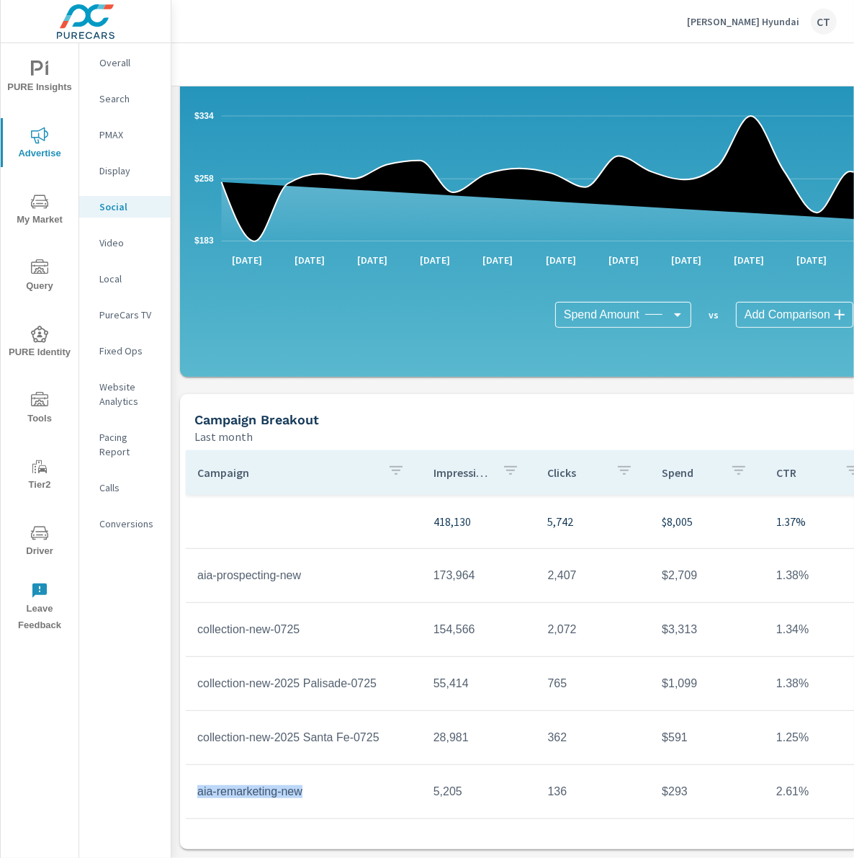
drag, startPoint x: 313, startPoint y: 778, endPoint x: 189, endPoint y: 778, distance: 124.6
click at [190, 778] on td "aia-remarketing-new" at bounding box center [304, 792] width 236 height 36
copy td "aia-remarketing-new"
drag, startPoint x: 553, startPoint y: 562, endPoint x: 609, endPoint y: 563, distance: 55.5
click at [609, 563] on td "2,407" at bounding box center [594, 575] width 115 height 36
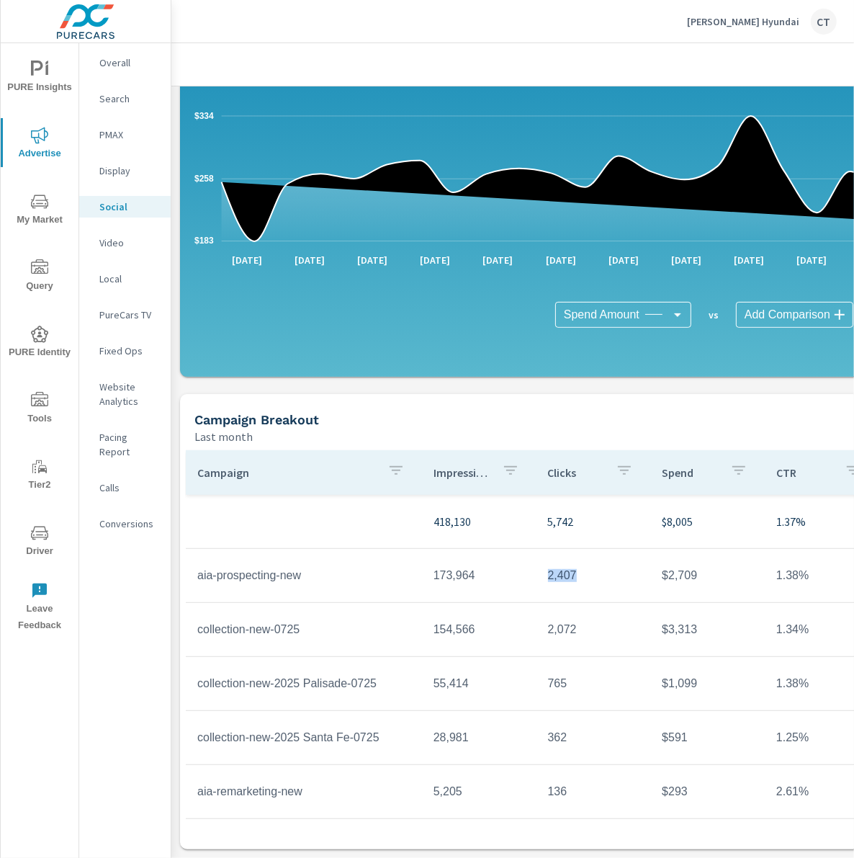
copy td "2,407"
drag, startPoint x: 537, startPoint y: 613, endPoint x: 597, endPoint y: 616, distance: 59.8
click at [597, 616] on td "2,072" at bounding box center [594, 629] width 115 height 36
copy td "2,072"
drag, startPoint x: 539, startPoint y: 666, endPoint x: 579, endPoint y: 668, distance: 39.7
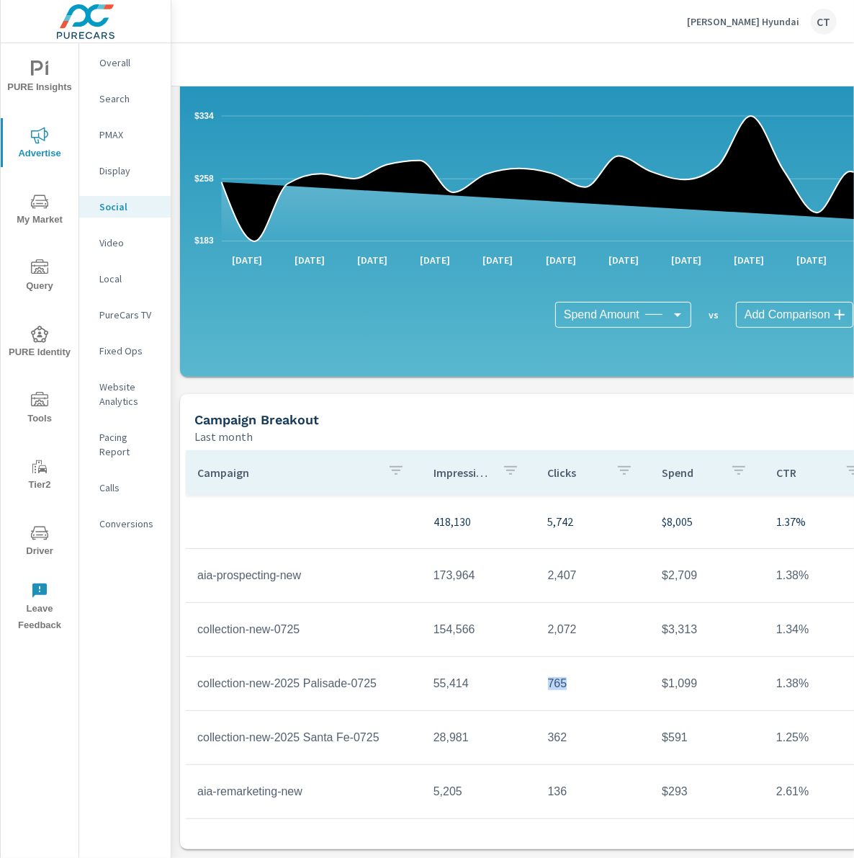
click at [579, 668] on td "765" at bounding box center [594, 683] width 115 height 36
copy td "765"
drag, startPoint x: 528, startPoint y: 722, endPoint x: 602, endPoint y: 725, distance: 74.2
click at [604, 725] on tr "collection-new-2025 Santa Fe-0725 28,981 362 $591 1.25% $1.63 $20.41 183" at bounding box center [704, 738] width 1036 height 54
copy tr "362"
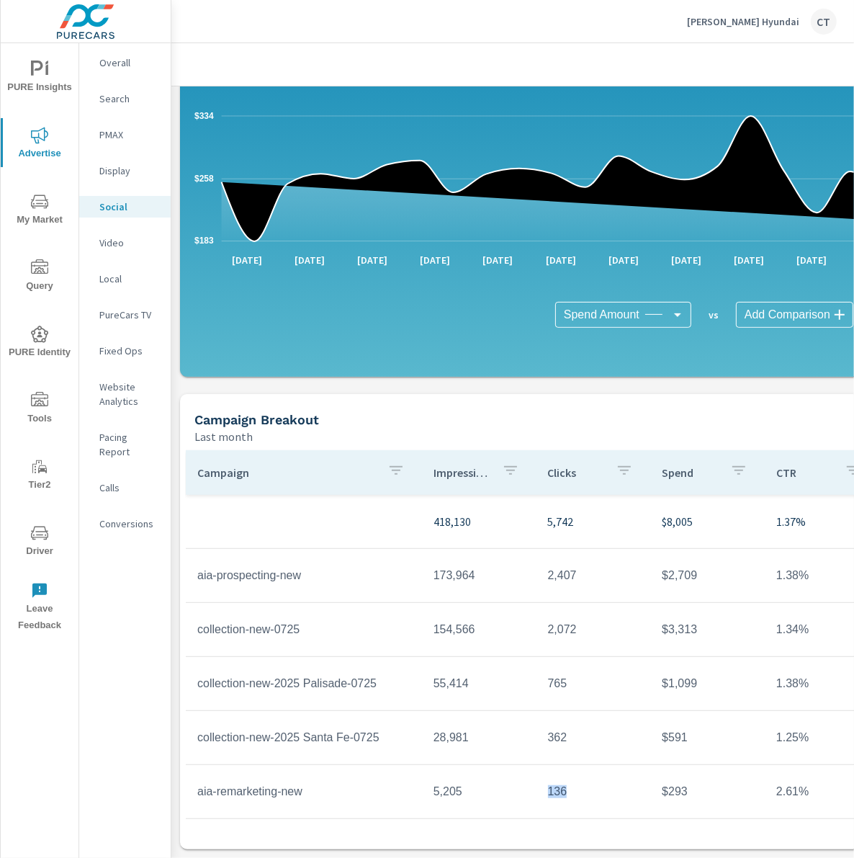
drag, startPoint x: 544, startPoint y: 774, endPoint x: 613, endPoint y: 777, distance: 69.2
click at [613, 777] on td "136" at bounding box center [594, 792] width 115 height 36
copy td "136"
click at [671, 678] on td "$1,099" at bounding box center [707, 683] width 115 height 36
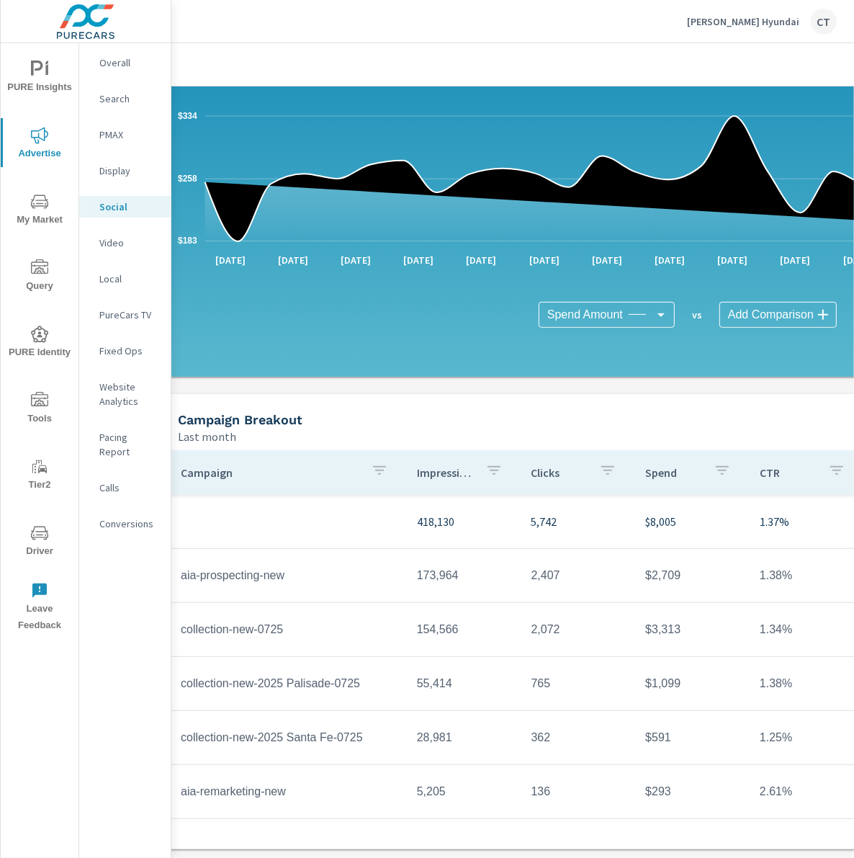
scroll to position [187, 9]
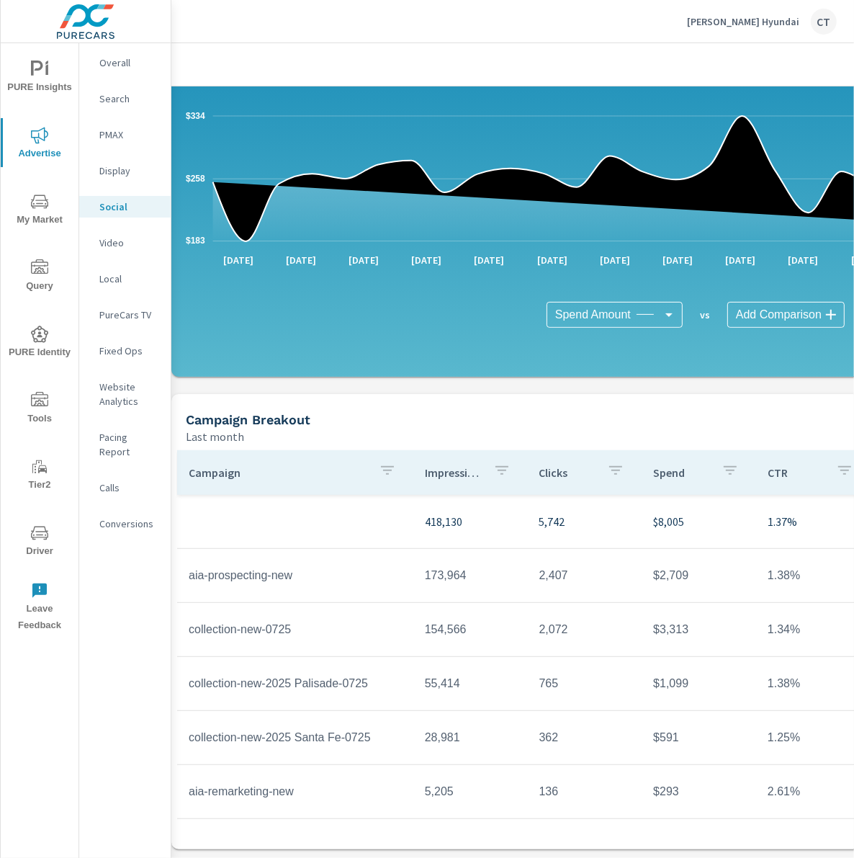
click at [346, 679] on td "collection-new-2025 Palisade-0725" at bounding box center [295, 683] width 236 height 36
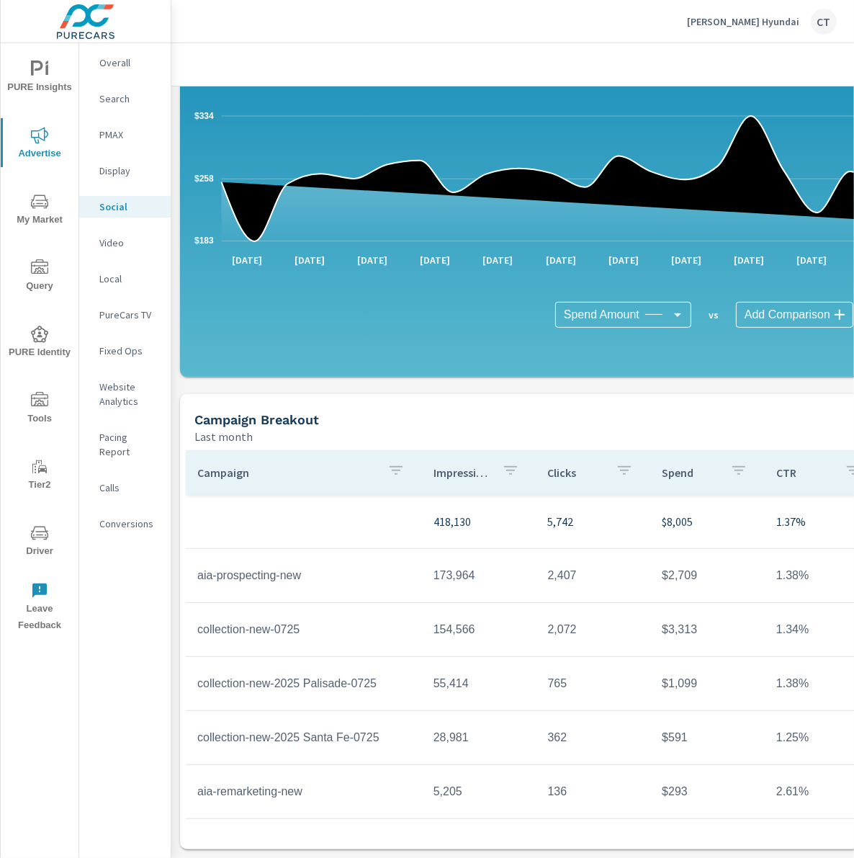
scroll to position [160, 0]
